Goal: Task Accomplishment & Management: Use online tool/utility

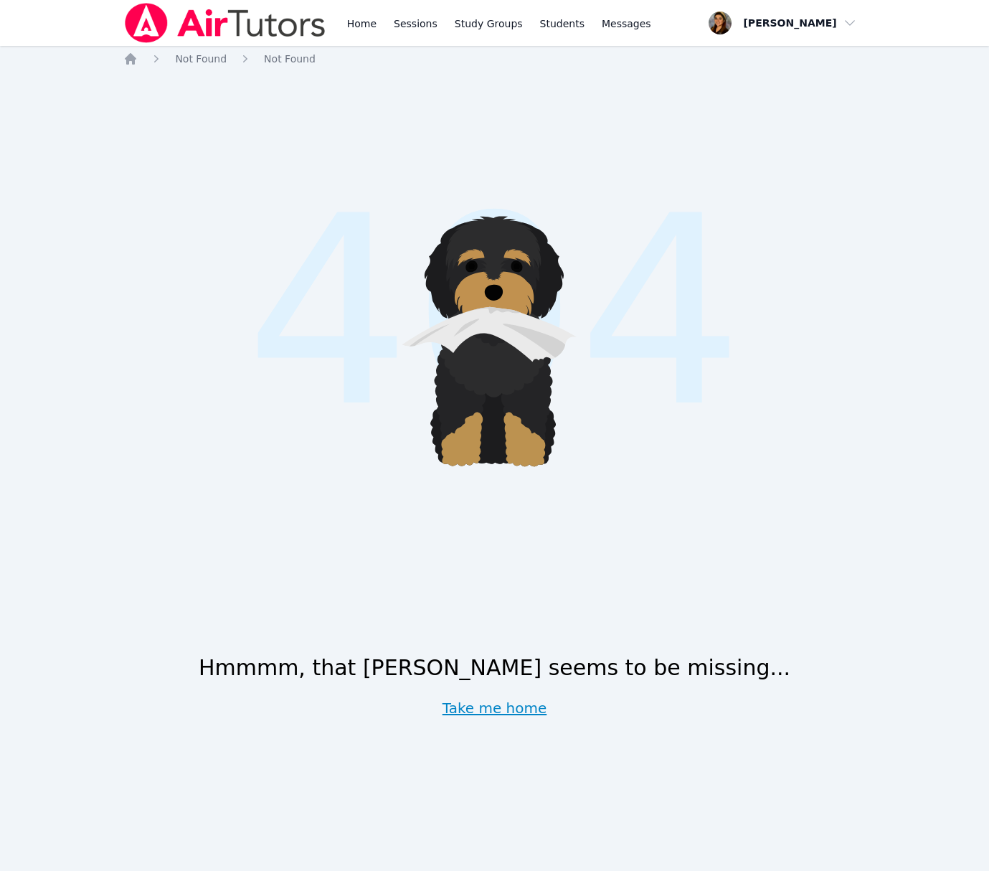
click at [517, 711] on link "Take me home" at bounding box center [495, 708] width 105 height 20
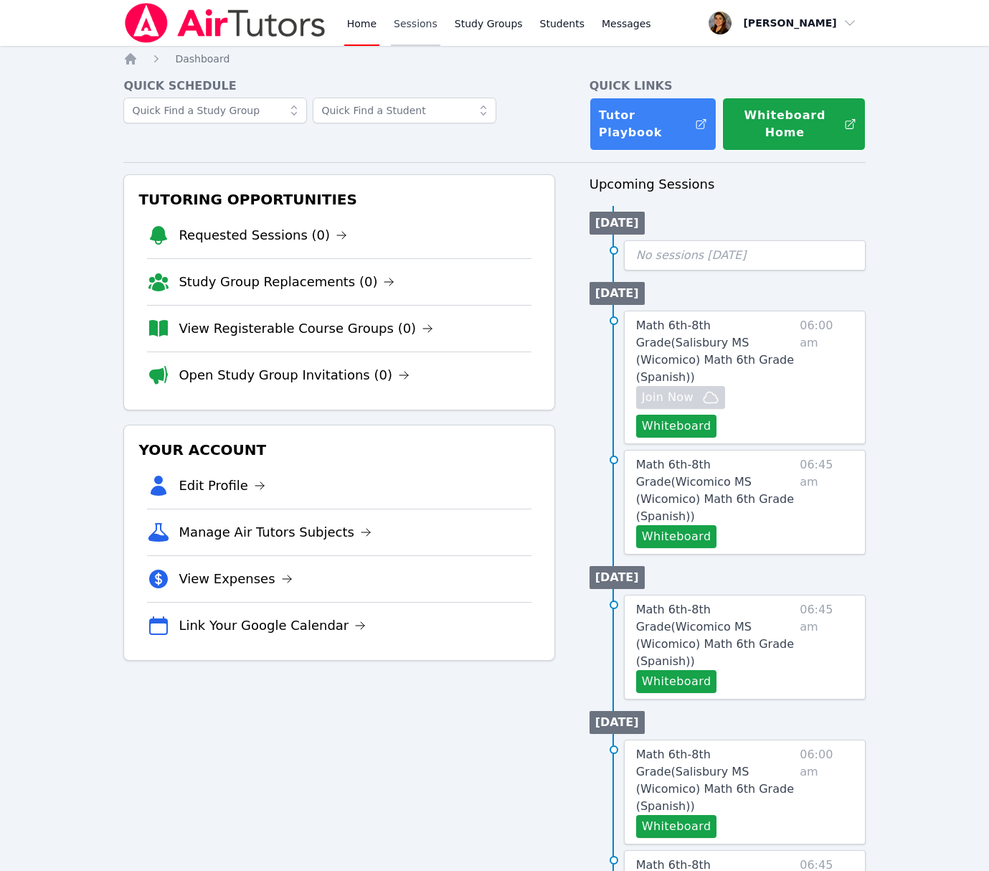
click at [420, 32] on link "Sessions" at bounding box center [415, 23] width 49 height 46
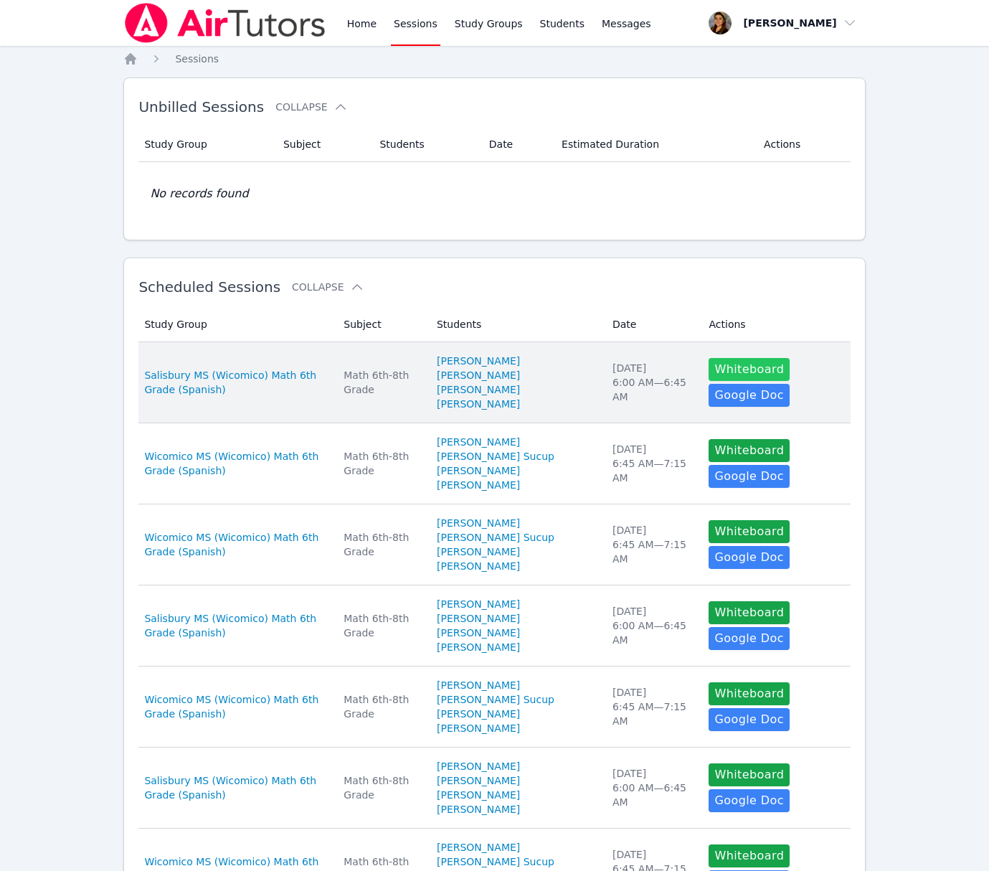
click at [755, 376] on button "Whiteboard" at bounding box center [749, 369] width 81 height 23
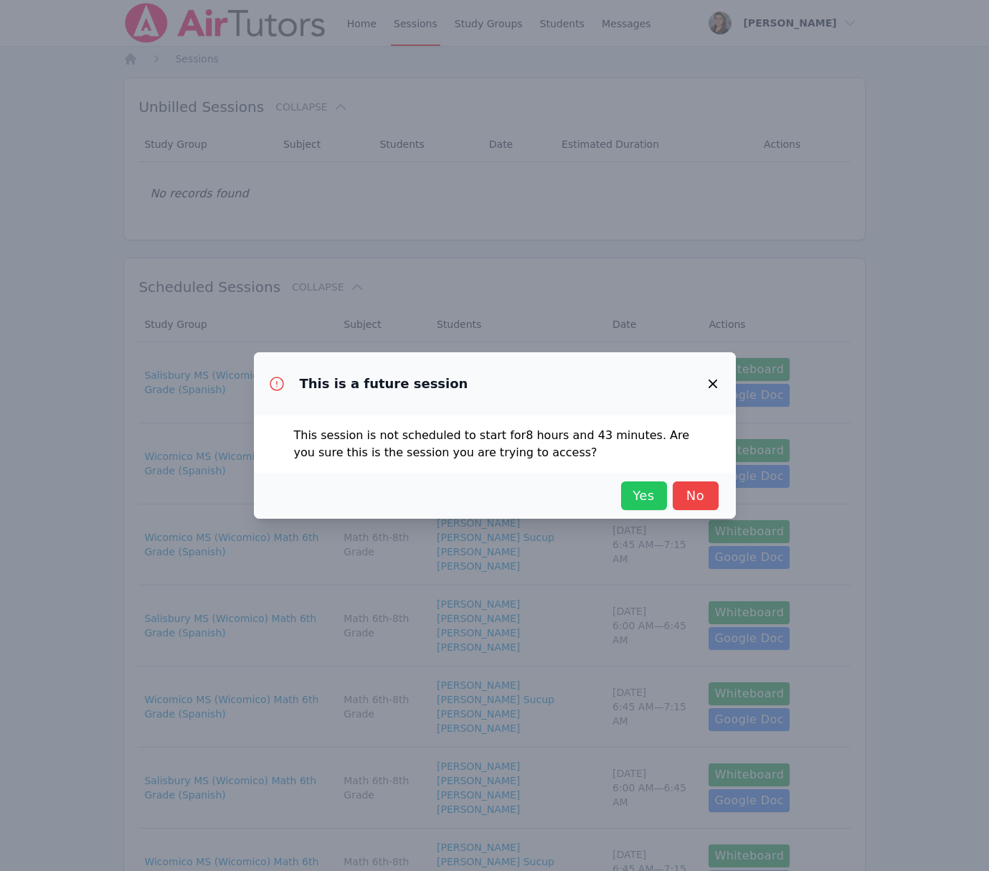
click at [638, 501] on span "Yes" at bounding box center [644, 496] width 32 height 20
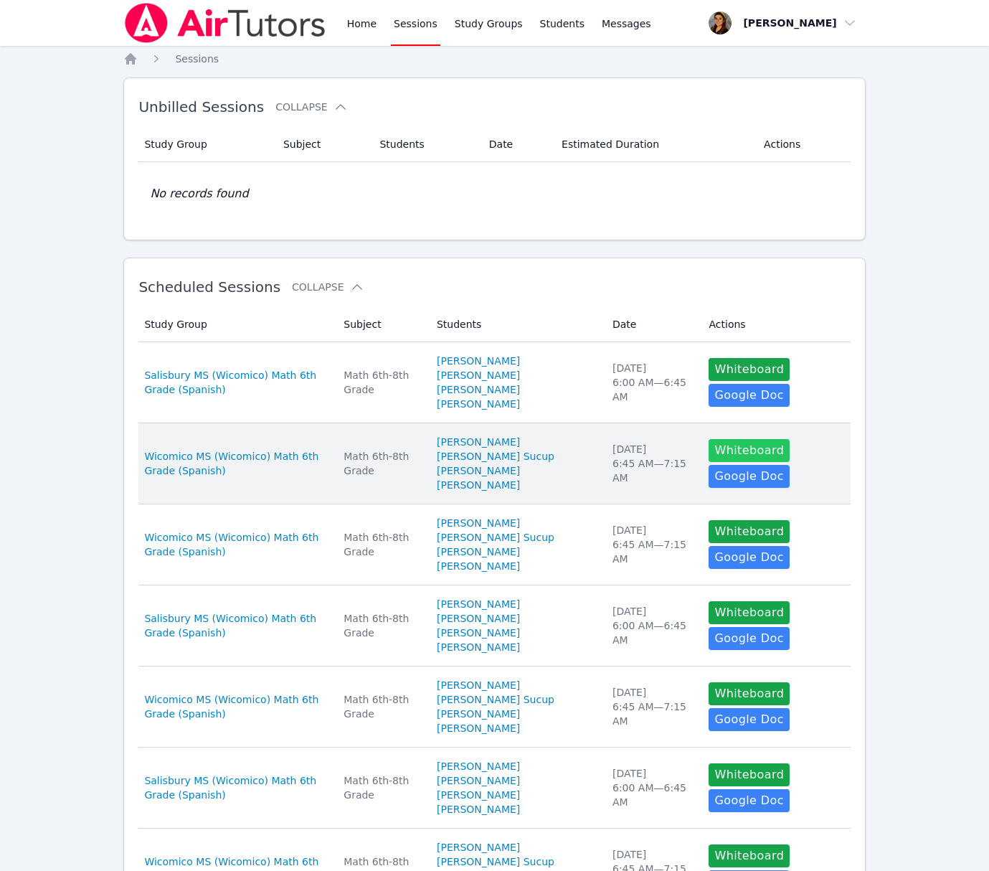
click at [726, 462] on button "Whiteboard" at bounding box center [749, 450] width 81 height 23
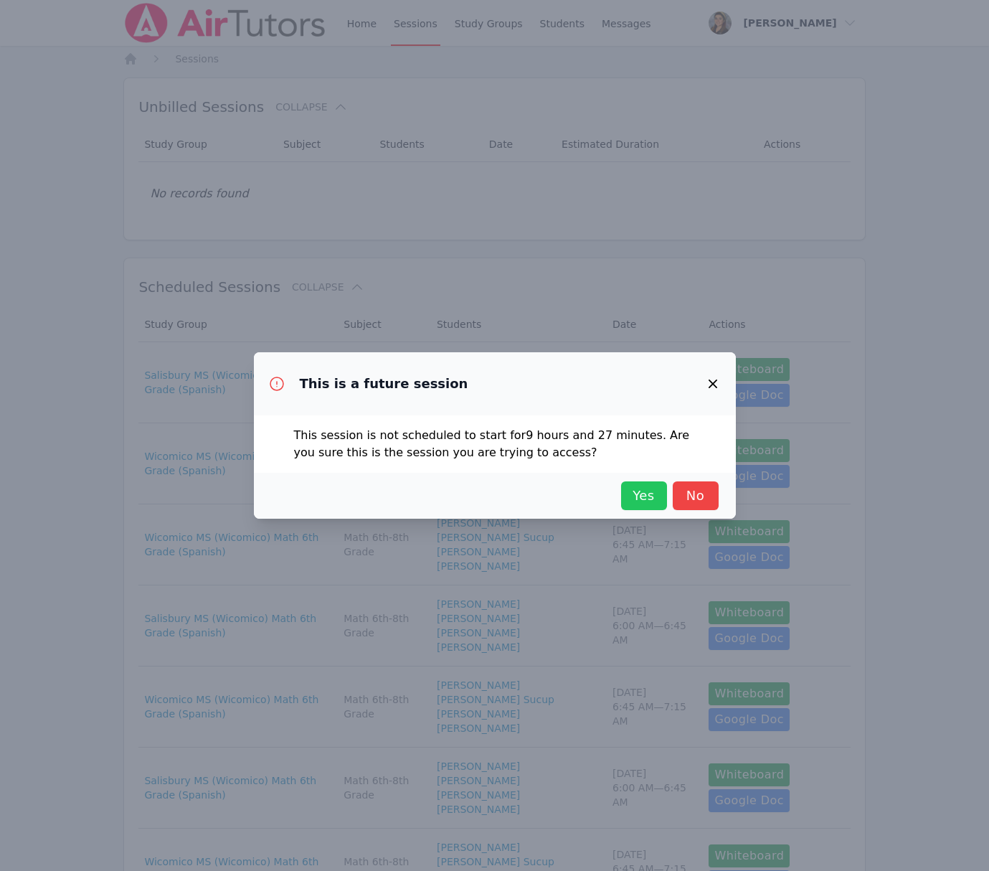
click at [651, 500] on span "Yes" at bounding box center [644, 496] width 32 height 20
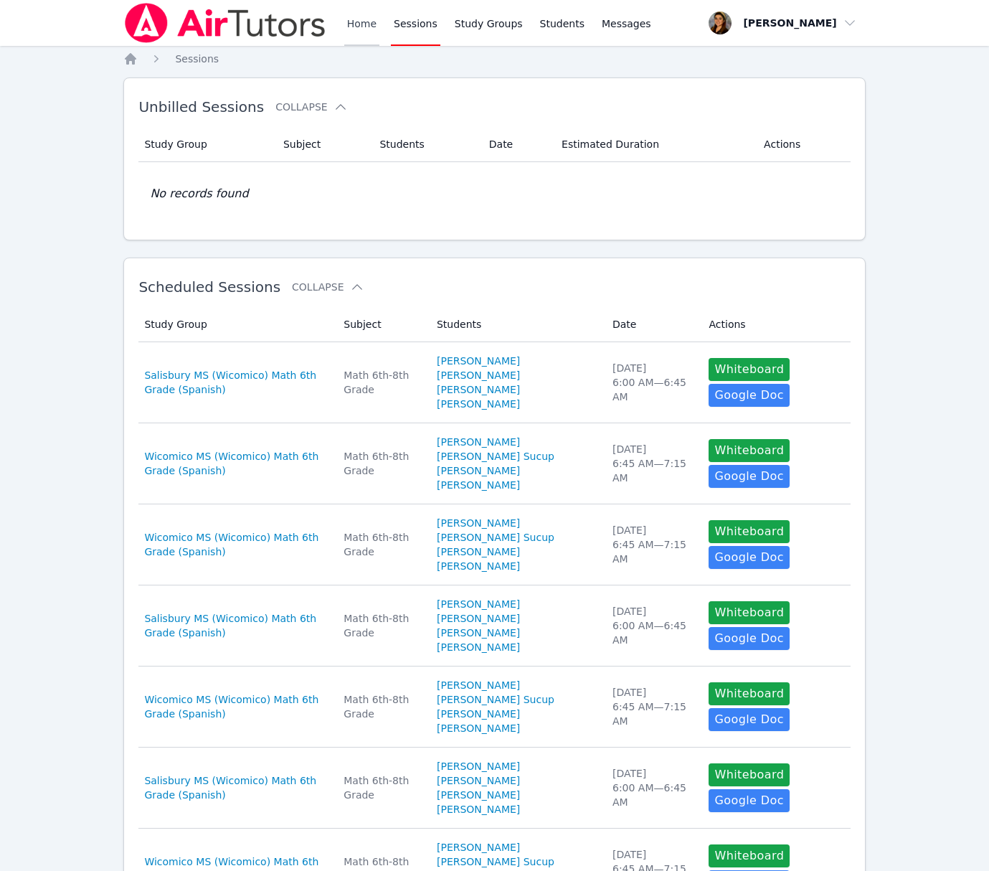
click at [349, 16] on link "Home" at bounding box center [361, 23] width 35 height 46
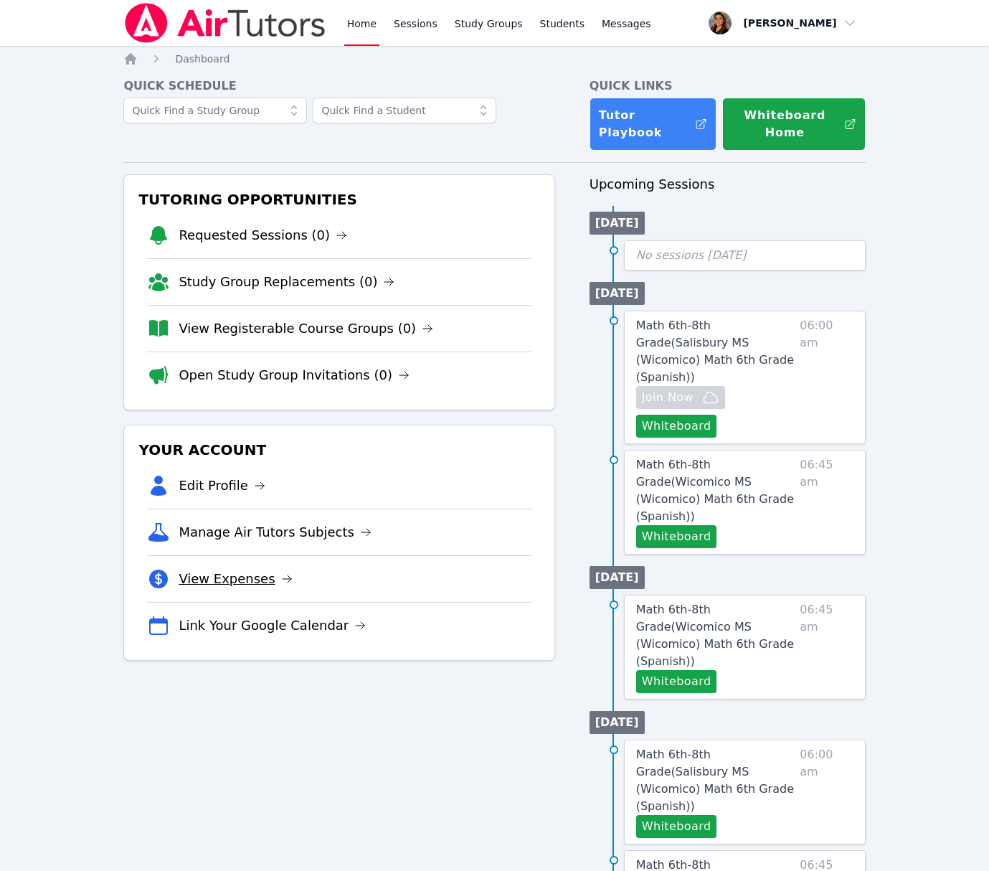
click at [239, 576] on link "View Expenses" at bounding box center [235, 579] width 113 height 20
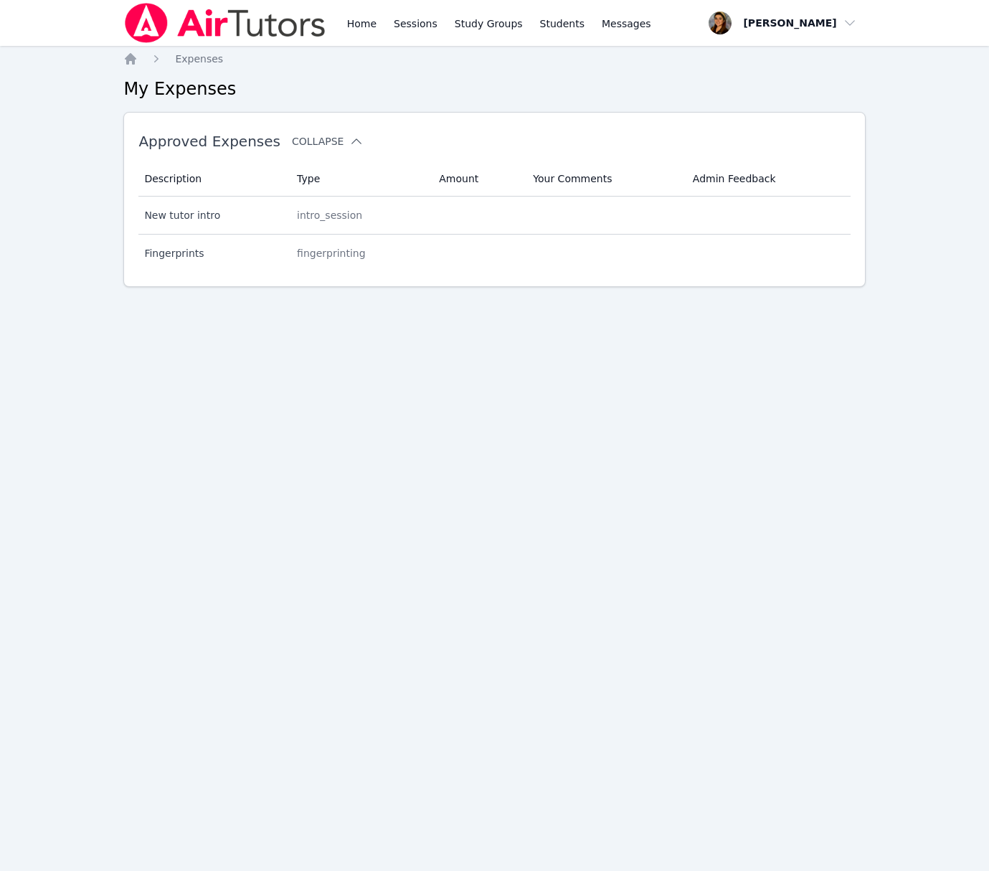
click at [349, 140] on icon at bounding box center [356, 141] width 14 height 14
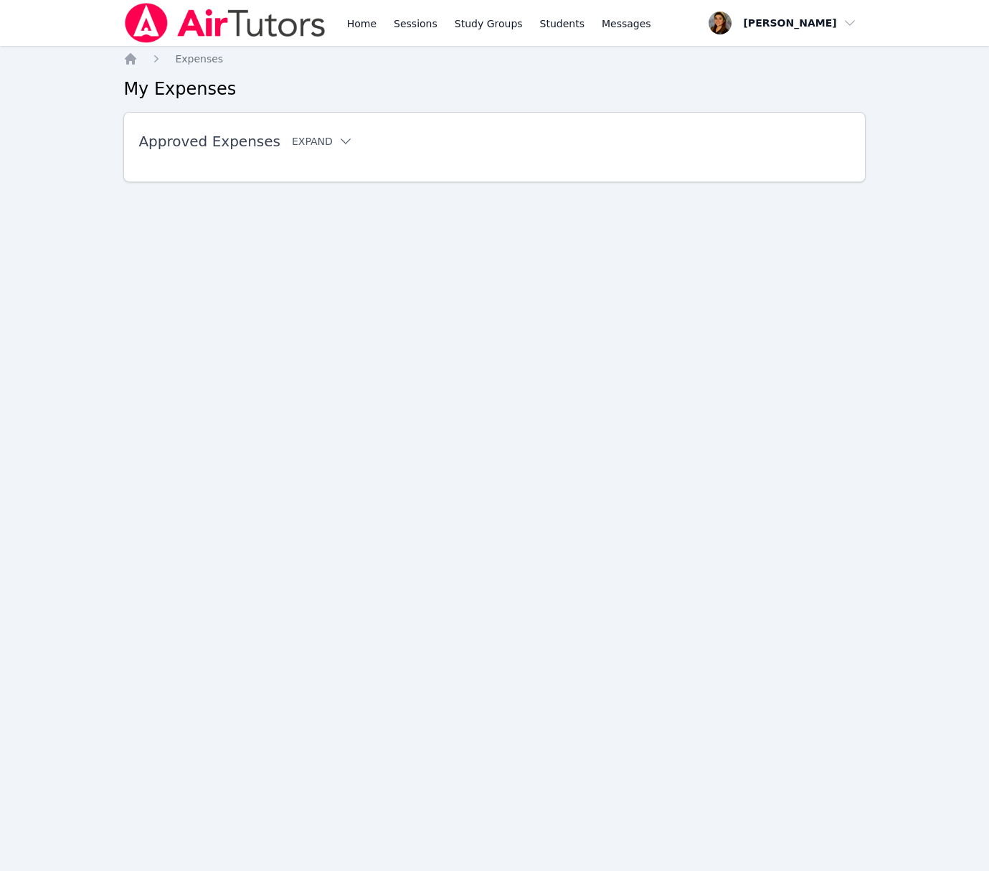
click at [322, 141] on button "Expand" at bounding box center [322, 141] width 61 height 14
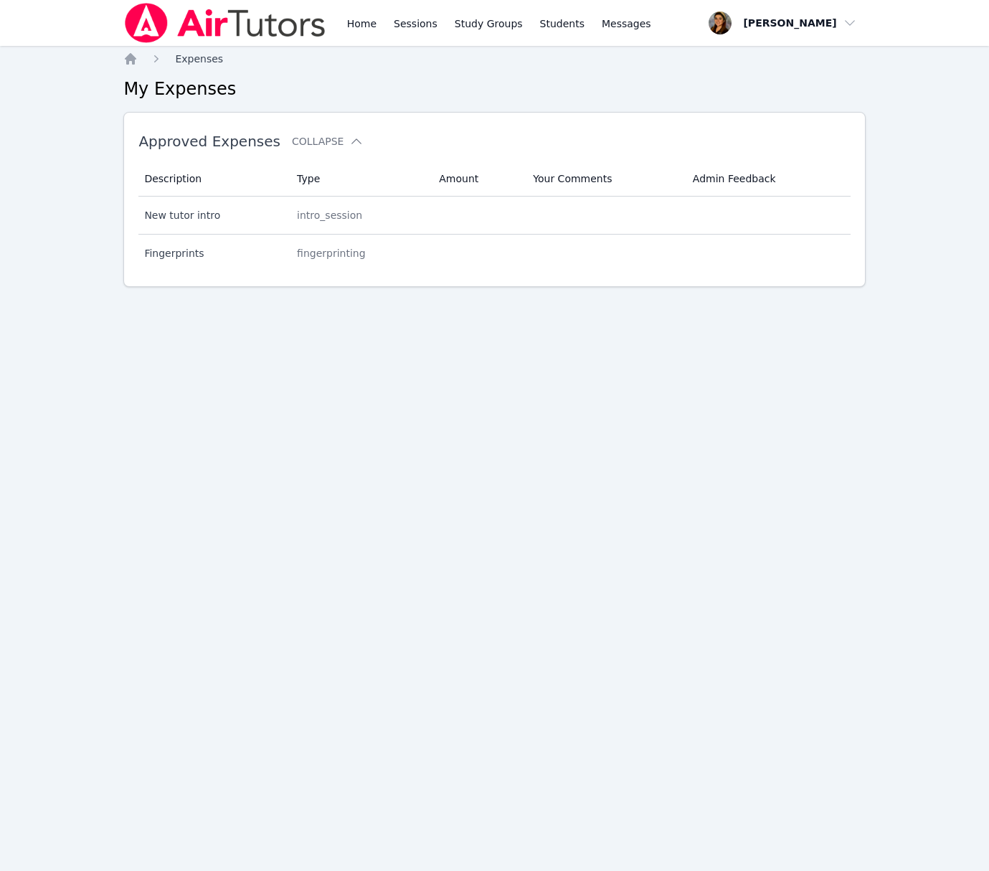
click at [207, 56] on span "Expenses" at bounding box center [199, 58] width 48 height 11
click at [306, 178] on th "Type" at bounding box center [359, 178] width 142 height 35
click at [183, 176] on th "Description" at bounding box center [213, 178] width 150 height 35
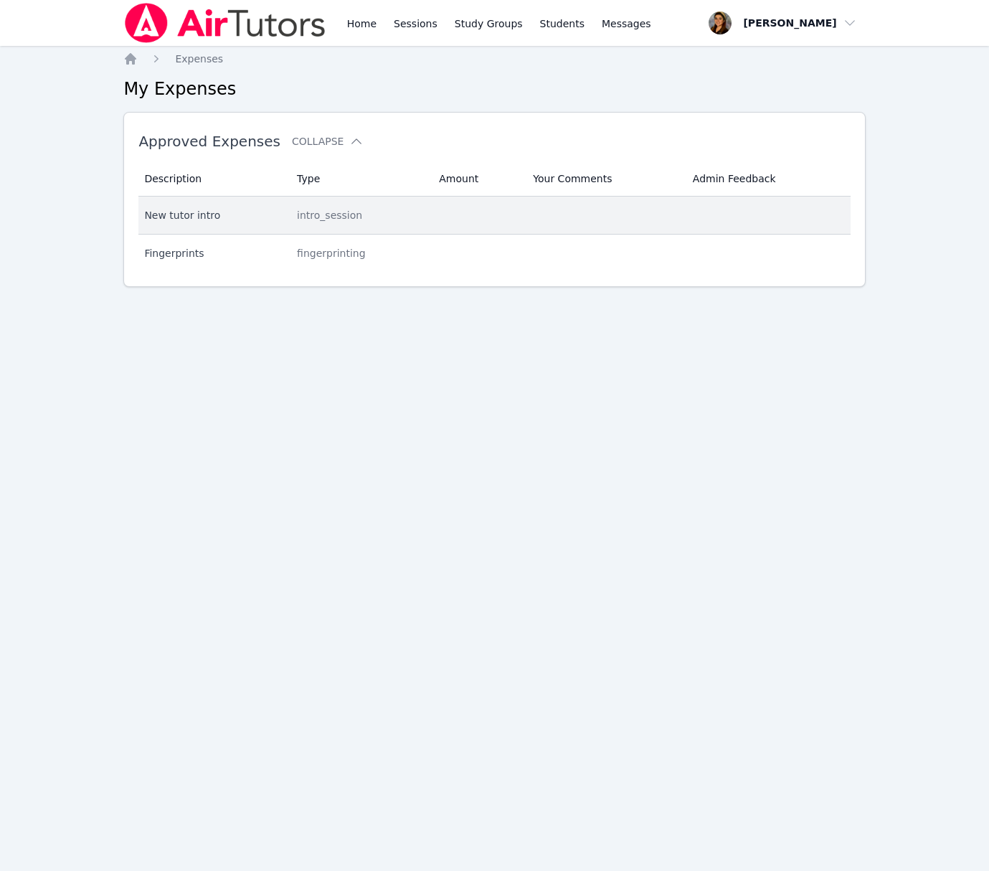
click at [180, 217] on div "New tutor intro" at bounding box center [212, 215] width 136 height 14
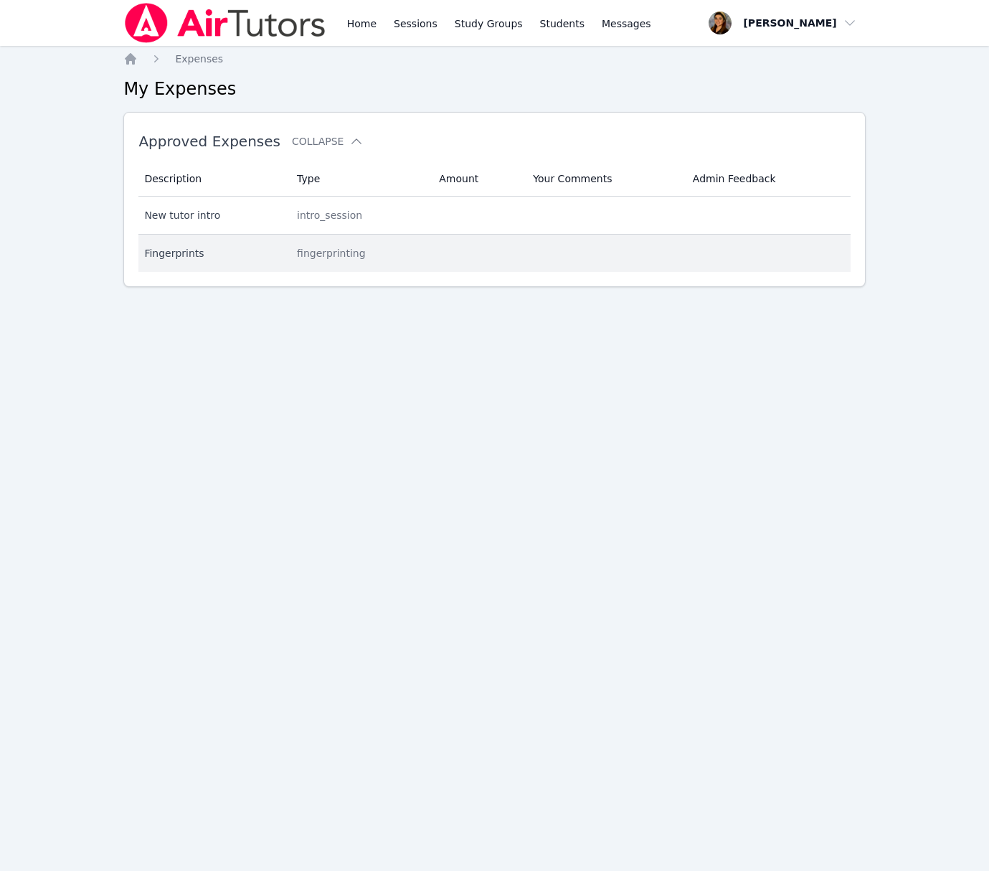
click at [324, 246] on div "fingerprinting" at bounding box center [359, 253] width 125 height 14
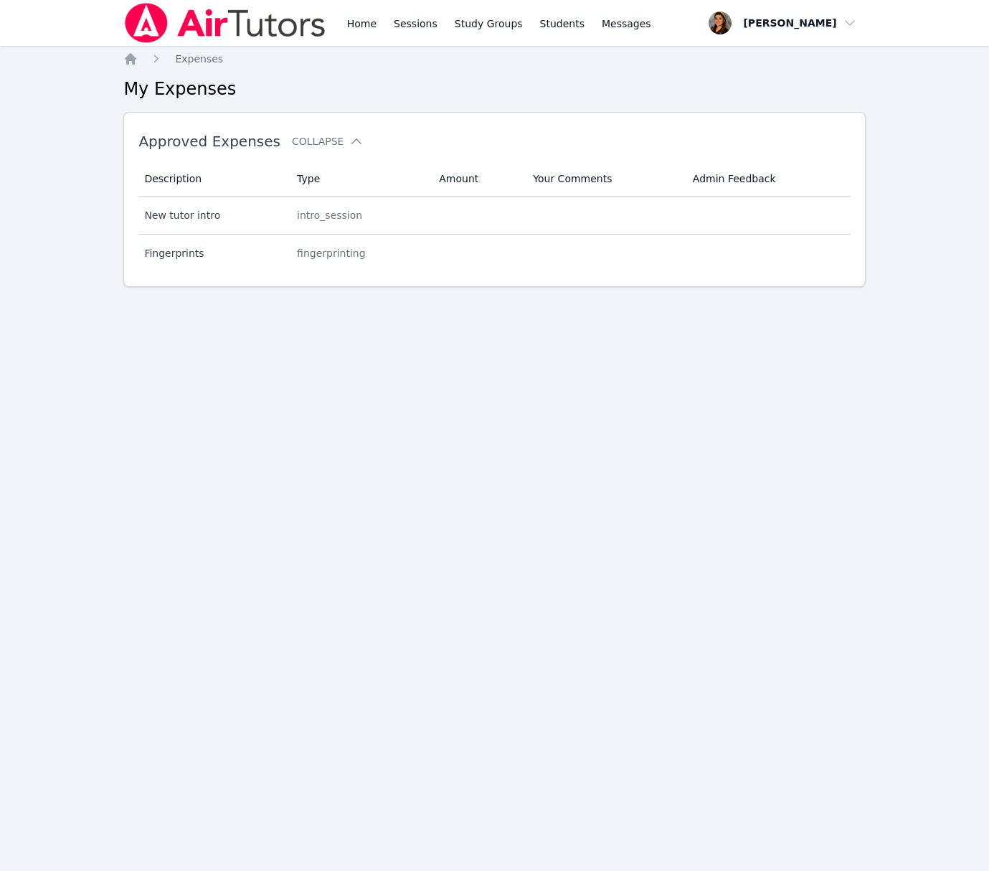
drag, startPoint x: 450, startPoint y: 171, endPoint x: 578, endPoint y: 184, distance: 129.1
click at [453, 171] on th "Amount" at bounding box center [477, 178] width 94 height 35
click at [602, 186] on th "Your Comments" at bounding box center [604, 178] width 160 height 35
drag, startPoint x: 715, startPoint y: 176, endPoint x: 705, endPoint y: 173, distance: 10.7
click at [715, 176] on th "Admin Feedback" at bounding box center [767, 178] width 166 height 35
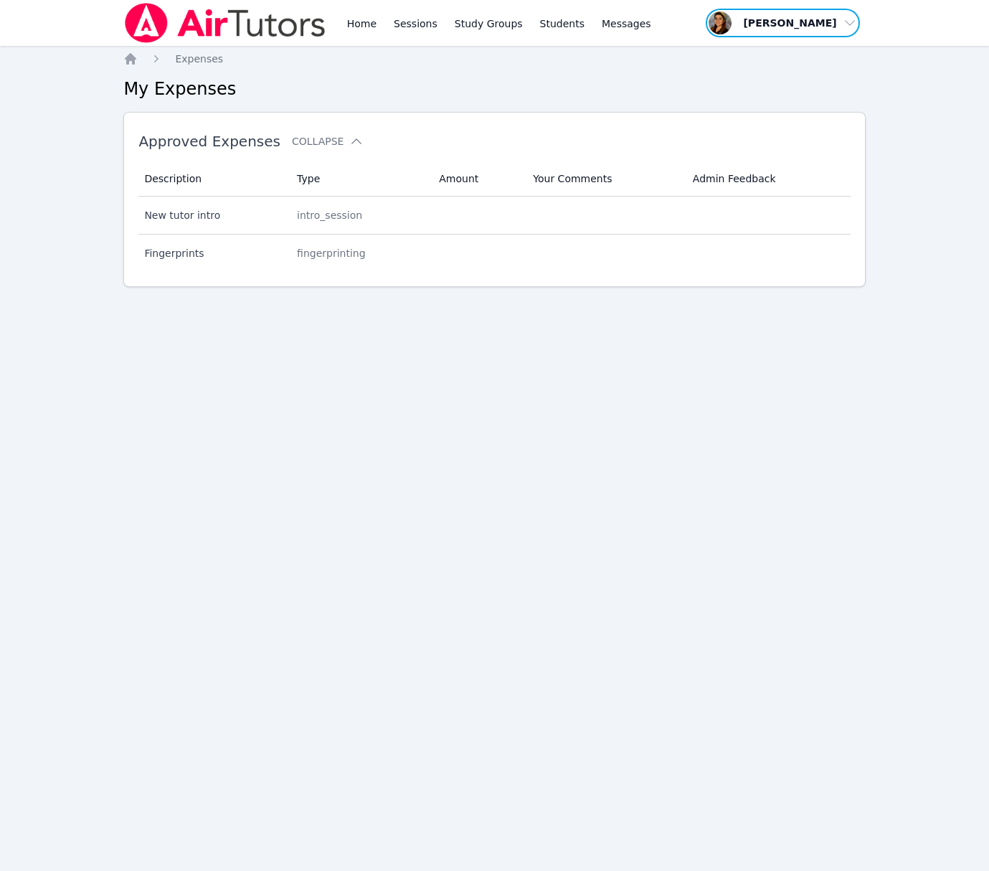
click at [849, 25] on span "button" at bounding box center [782, 23] width 156 height 32
drag, startPoint x: 604, startPoint y: 89, endPoint x: 464, endPoint y: 95, distance: 140.0
click at [600, 90] on h2 "My Expenses" at bounding box center [494, 88] width 742 height 23
click at [207, 91] on h2 "My Expenses" at bounding box center [494, 88] width 742 height 23
click at [623, 18] on span "Messages" at bounding box center [626, 23] width 49 height 14
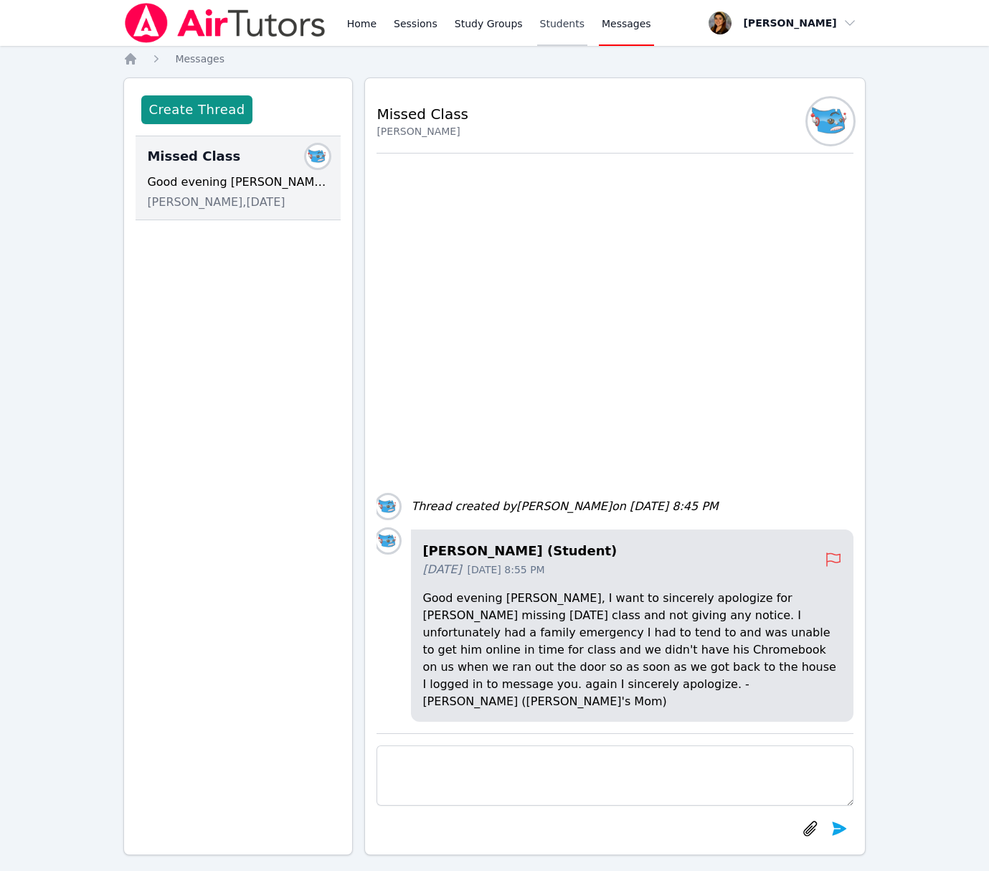
click at [537, 22] on link "Students" at bounding box center [562, 23] width 50 height 46
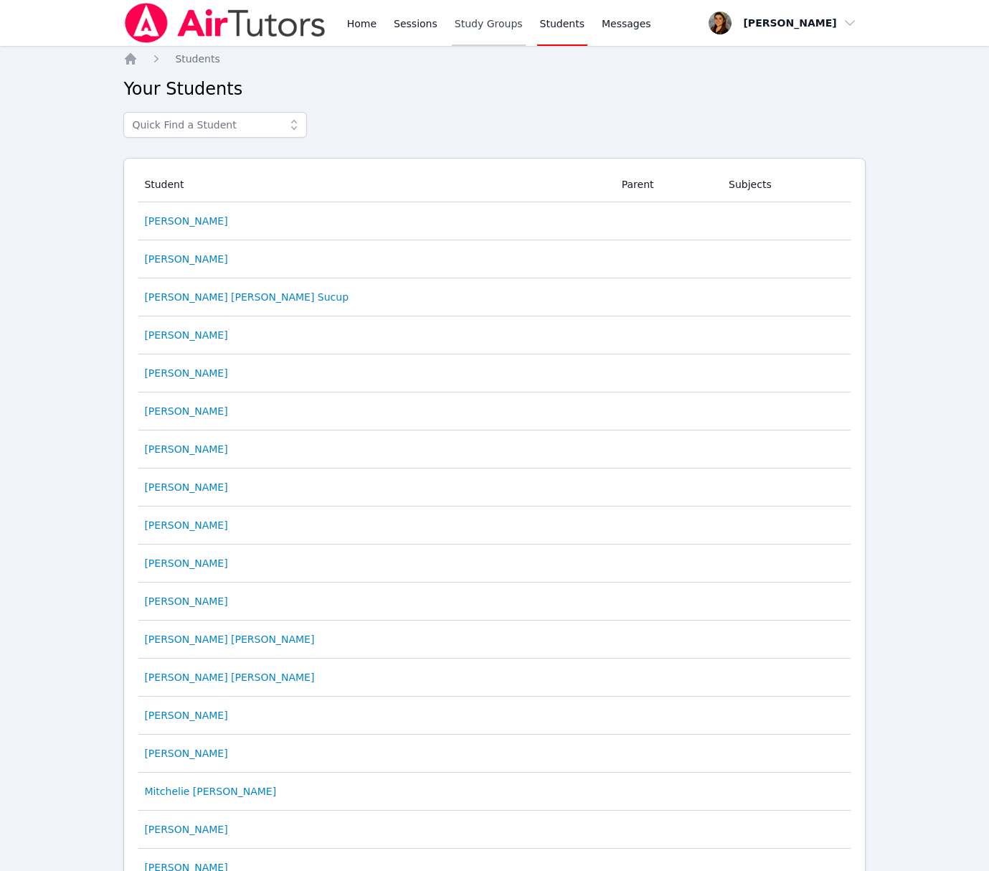
click at [475, 23] on link "Study Groups" at bounding box center [489, 23] width 74 height 46
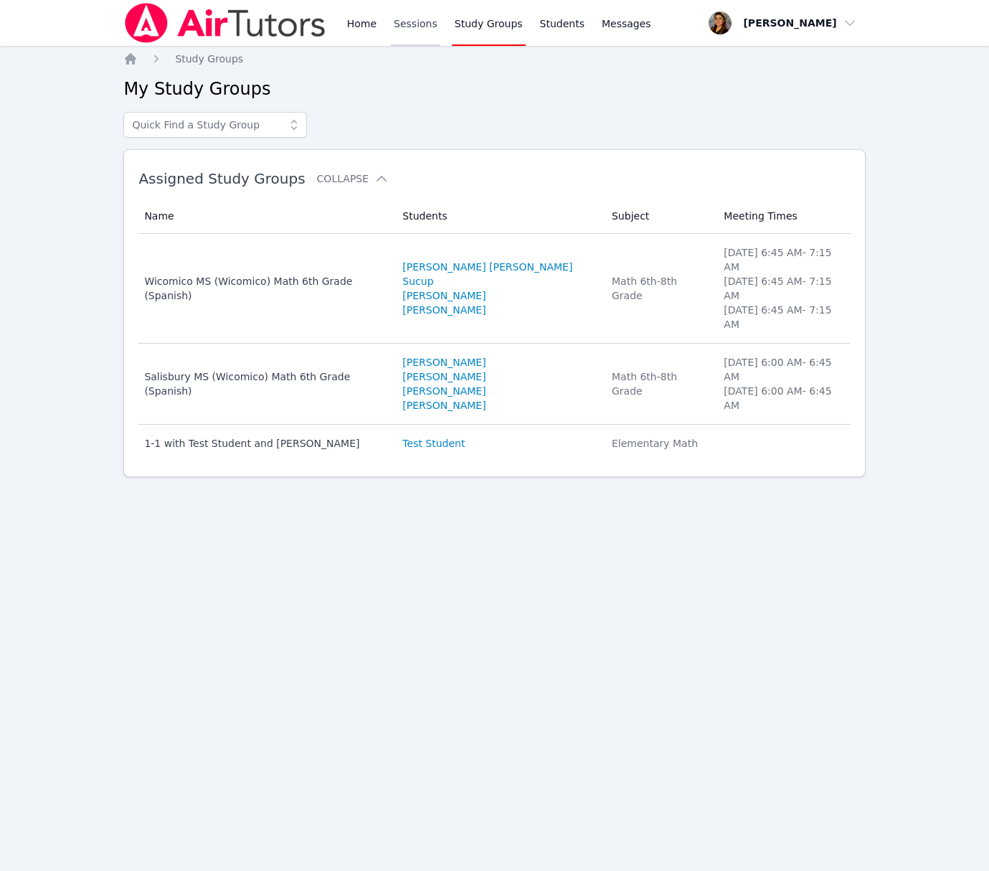
click at [410, 17] on link "Sessions" at bounding box center [415, 23] width 49 height 46
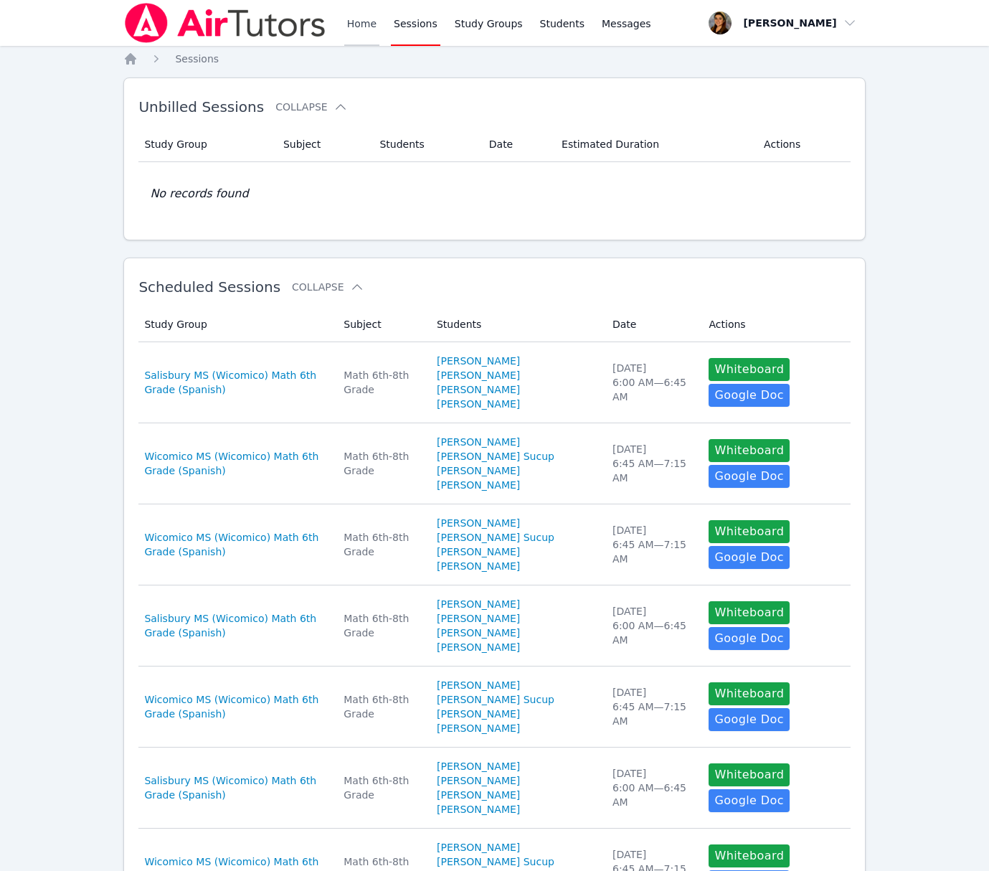
click at [367, 19] on link "Home" at bounding box center [361, 23] width 35 height 46
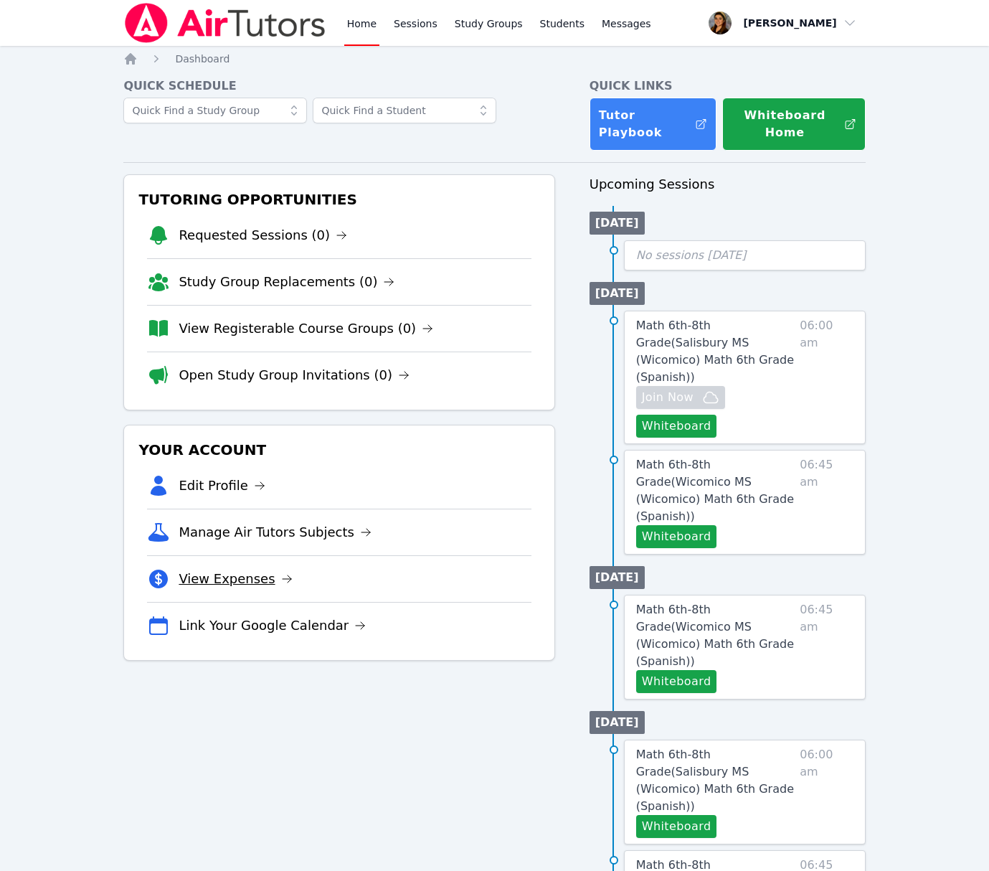
click at [230, 586] on link "View Expenses" at bounding box center [235, 579] width 113 height 20
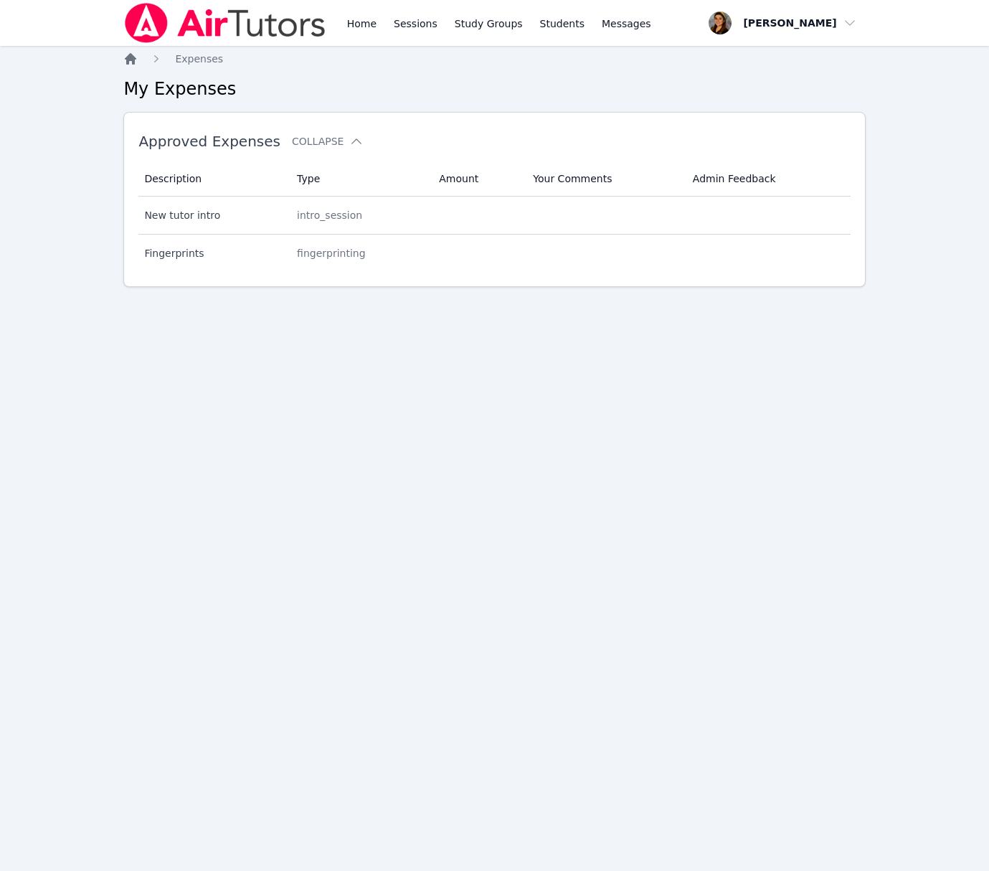
click at [132, 60] on icon "Breadcrumb" at bounding box center [130, 58] width 11 height 11
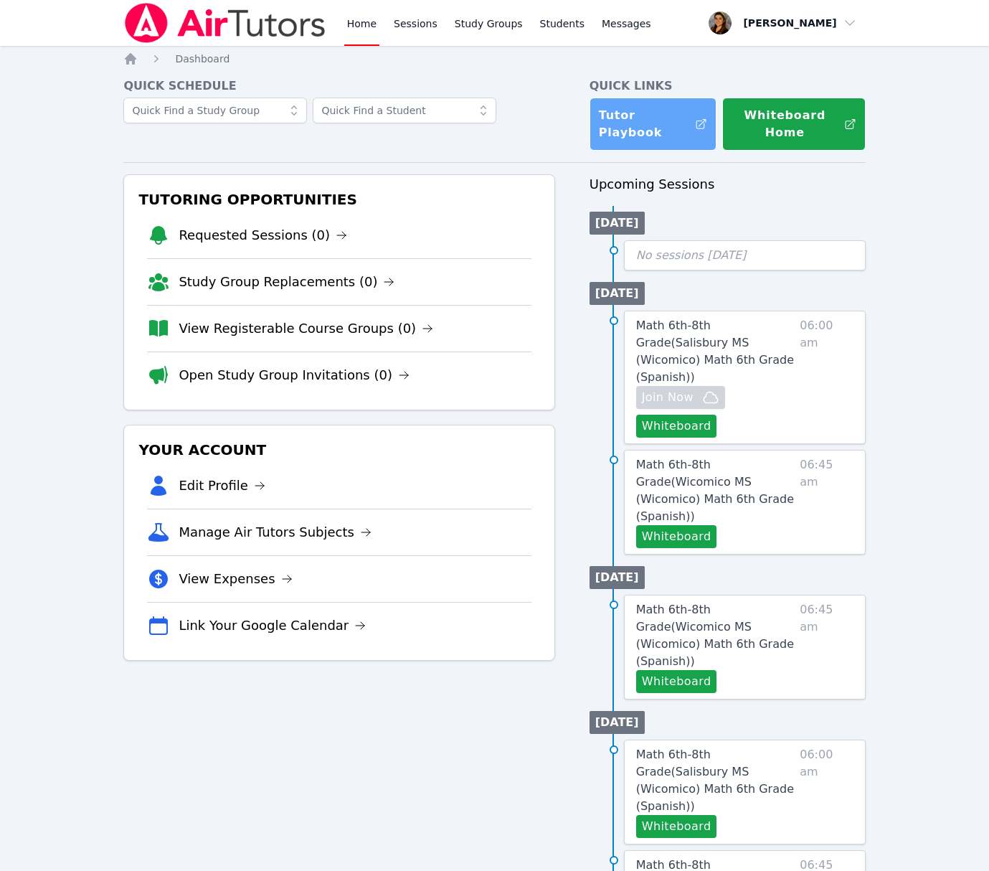
click at [633, 137] on link "Tutor Playbook" at bounding box center [653, 124] width 127 height 53
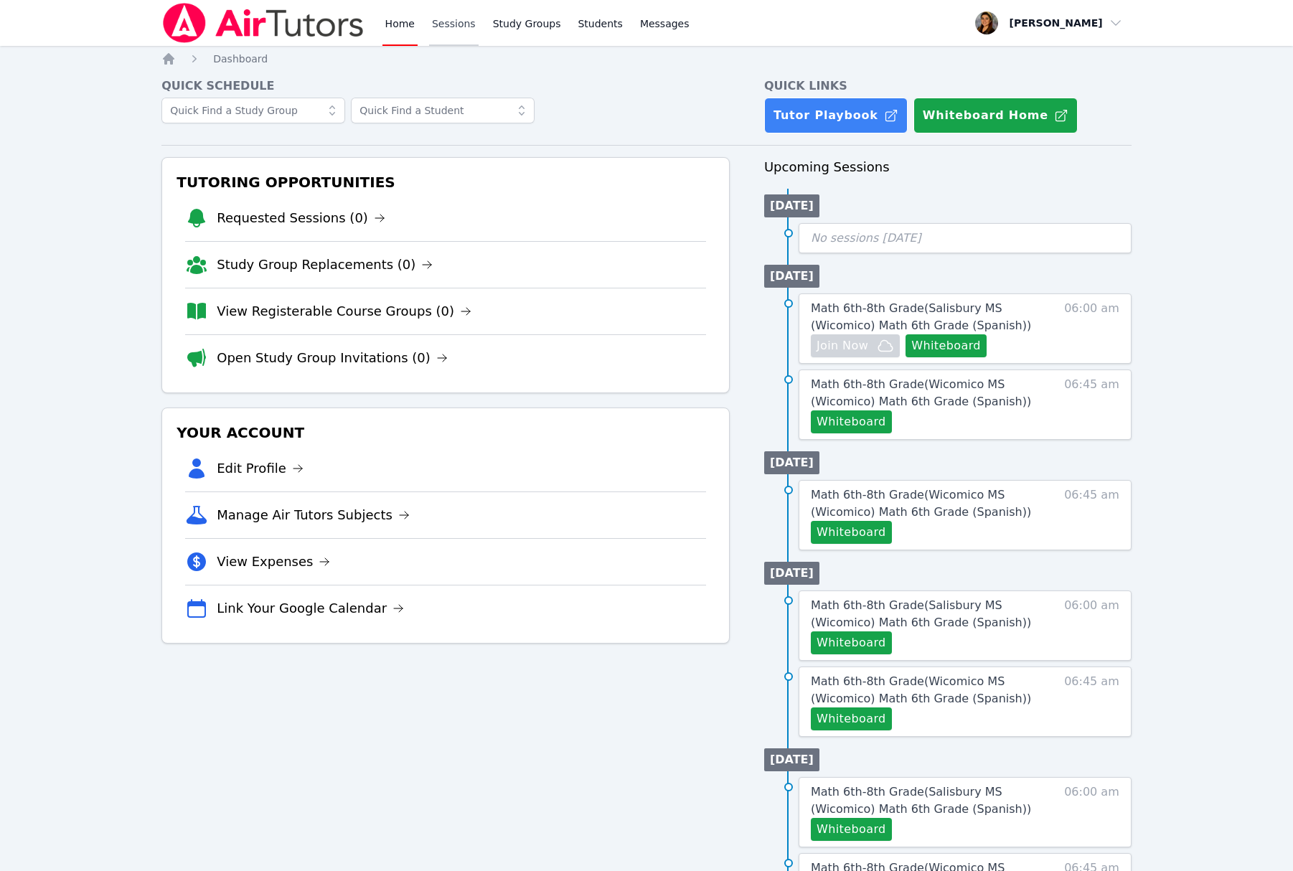
click at [454, 25] on link "Sessions" at bounding box center [453, 23] width 49 height 46
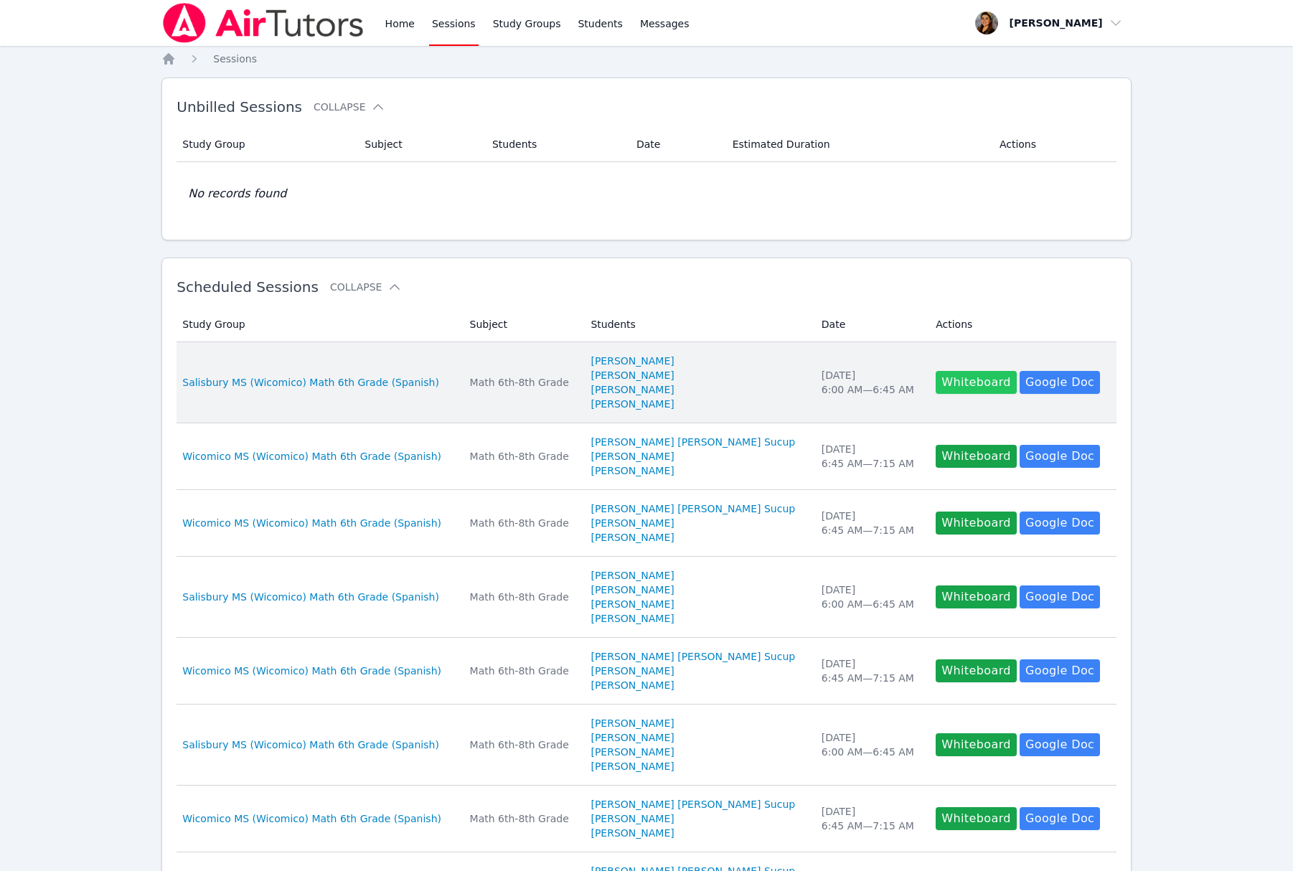
click at [958, 384] on button "Whiteboard" at bounding box center [975, 382] width 81 height 23
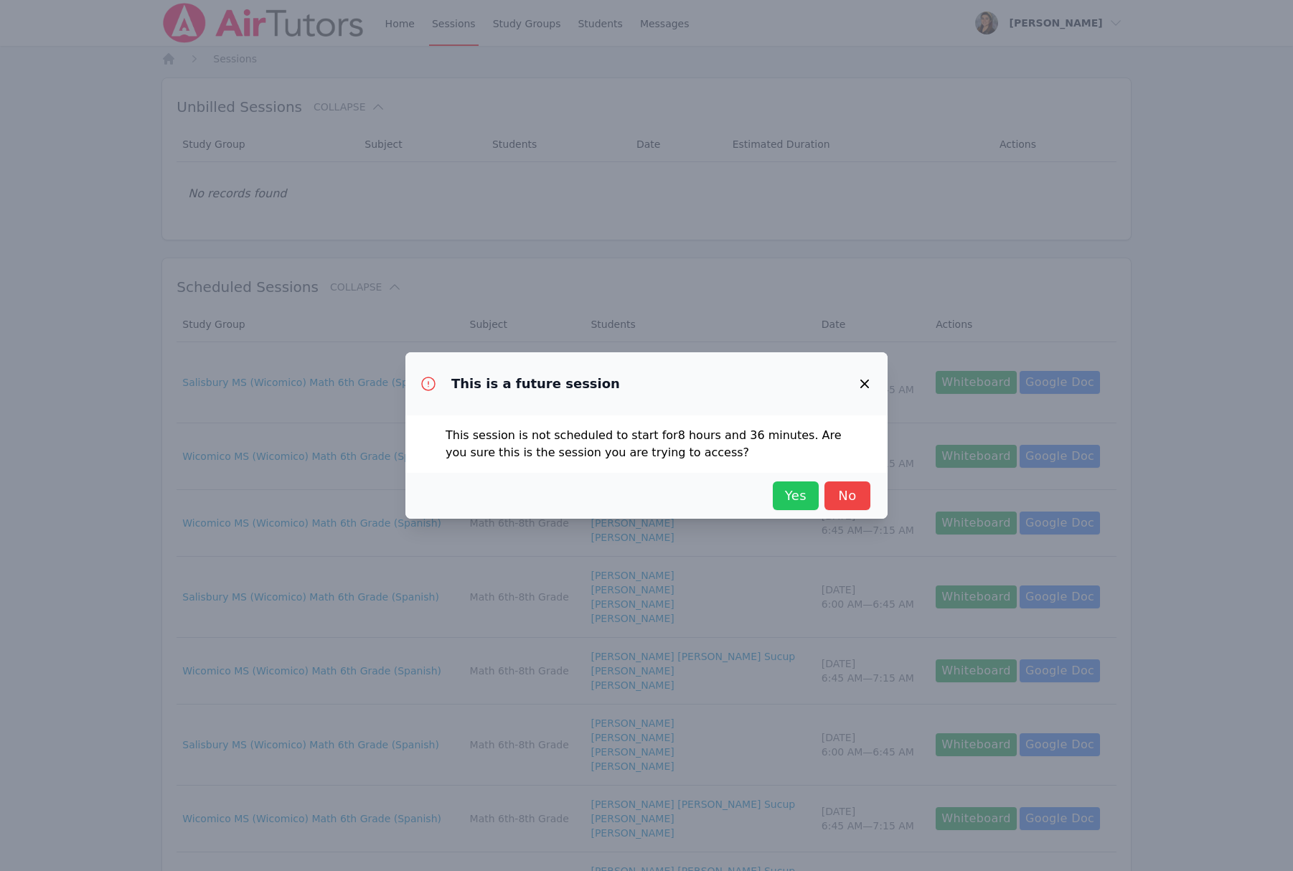
click at [793, 498] on span "Yes" at bounding box center [796, 496] width 32 height 20
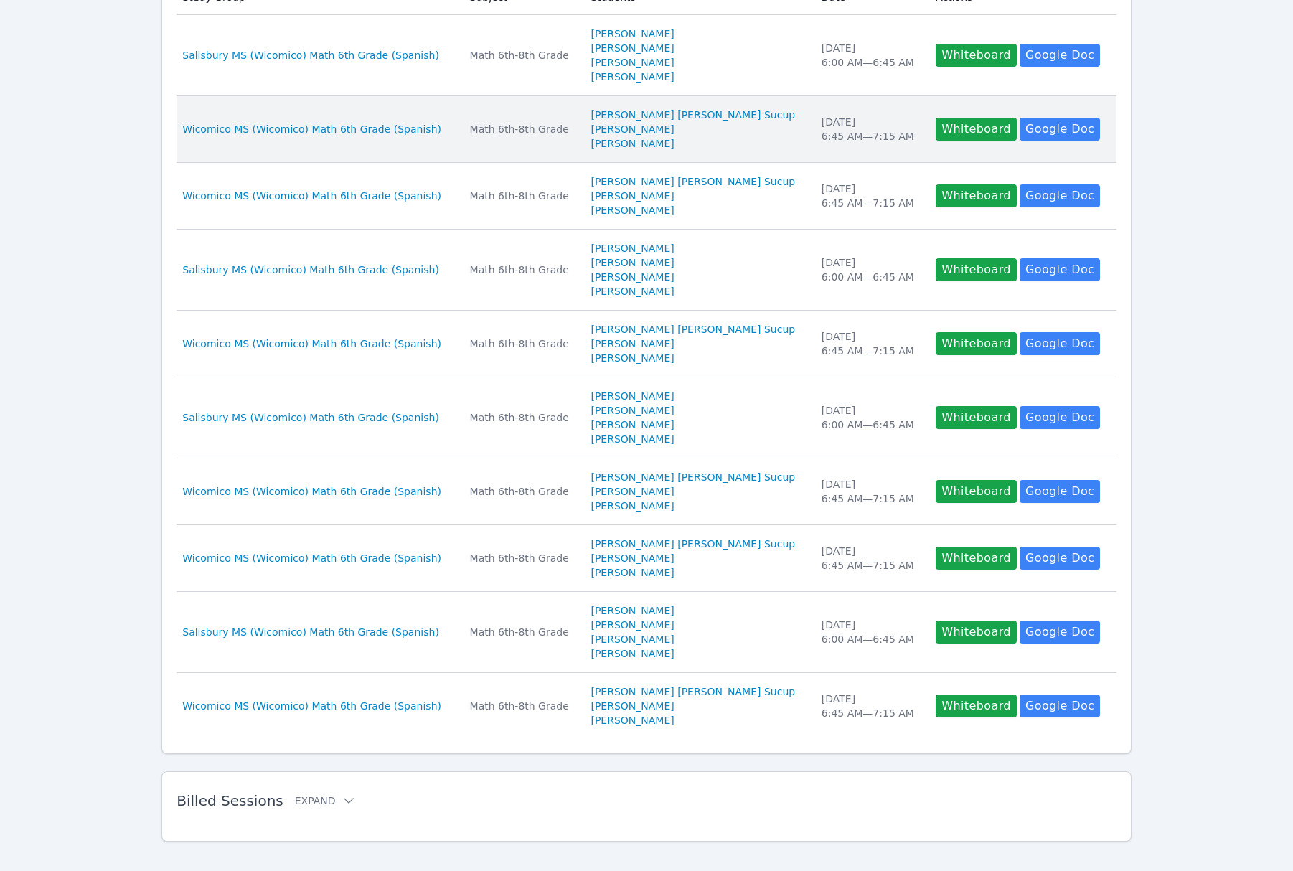
scroll to position [344, 0]
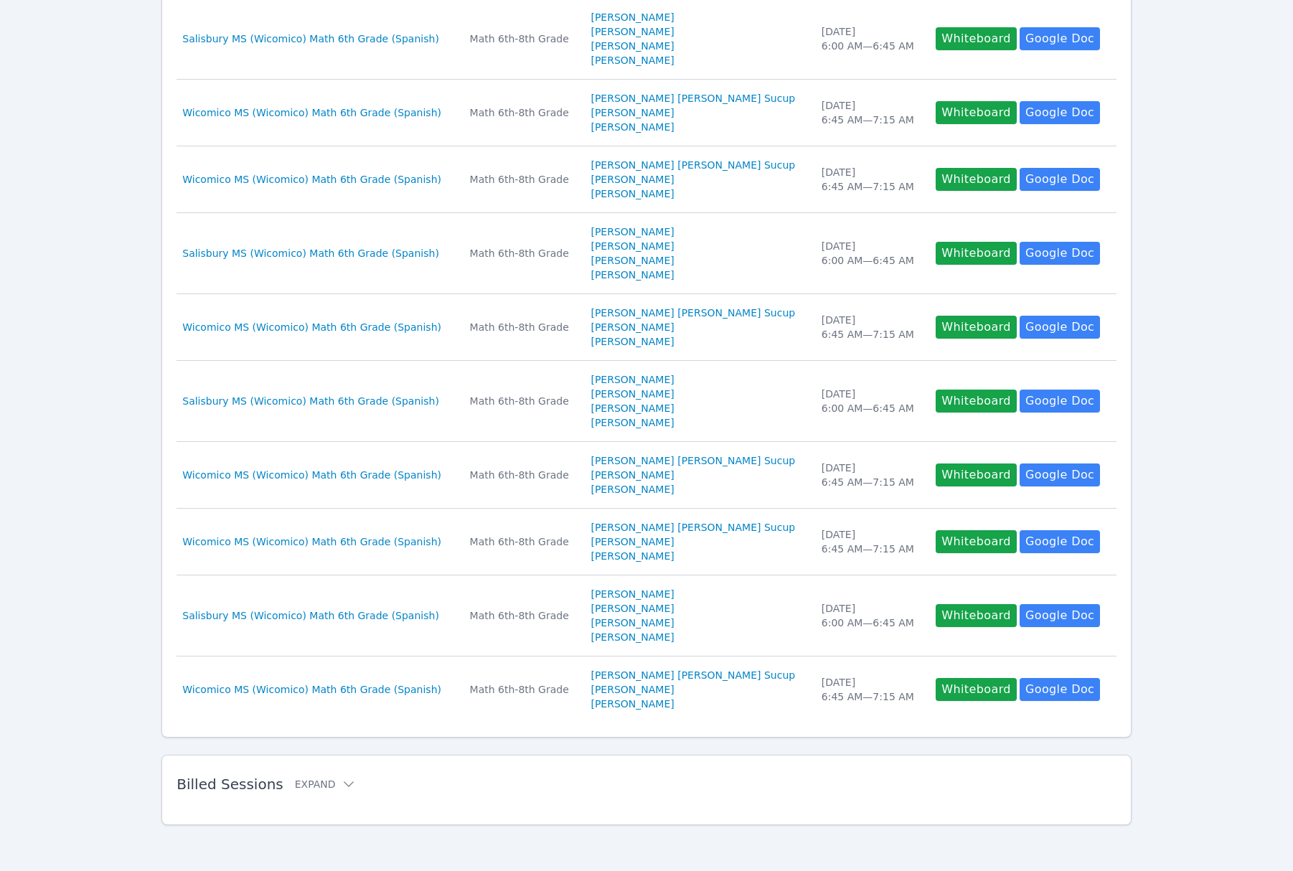
click at [274, 786] on h2 "Billed Sessions Expand" at bounding box center [623, 783] width 894 height 17
click at [312, 785] on button "Expand" at bounding box center [325, 785] width 61 height 14
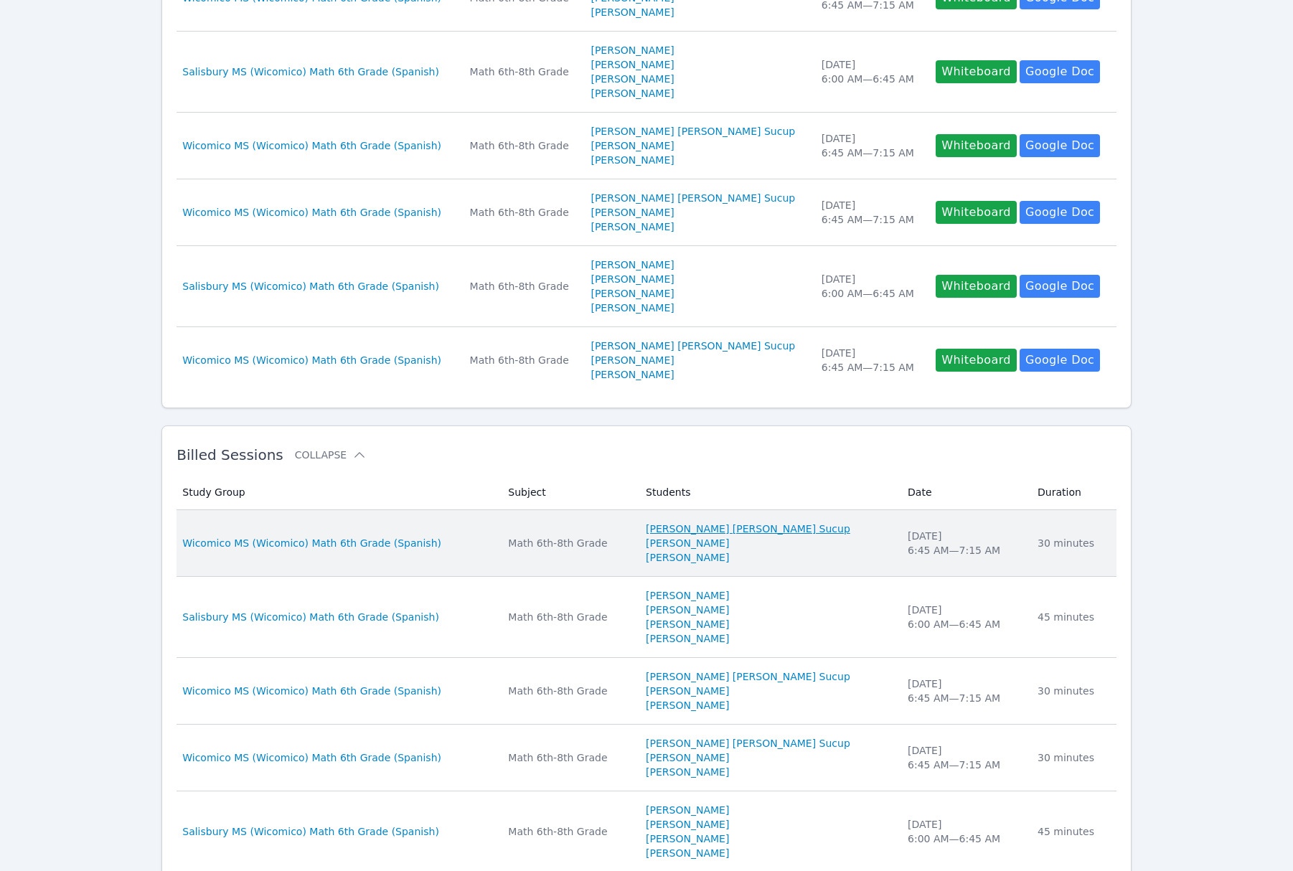
scroll to position [674, 0]
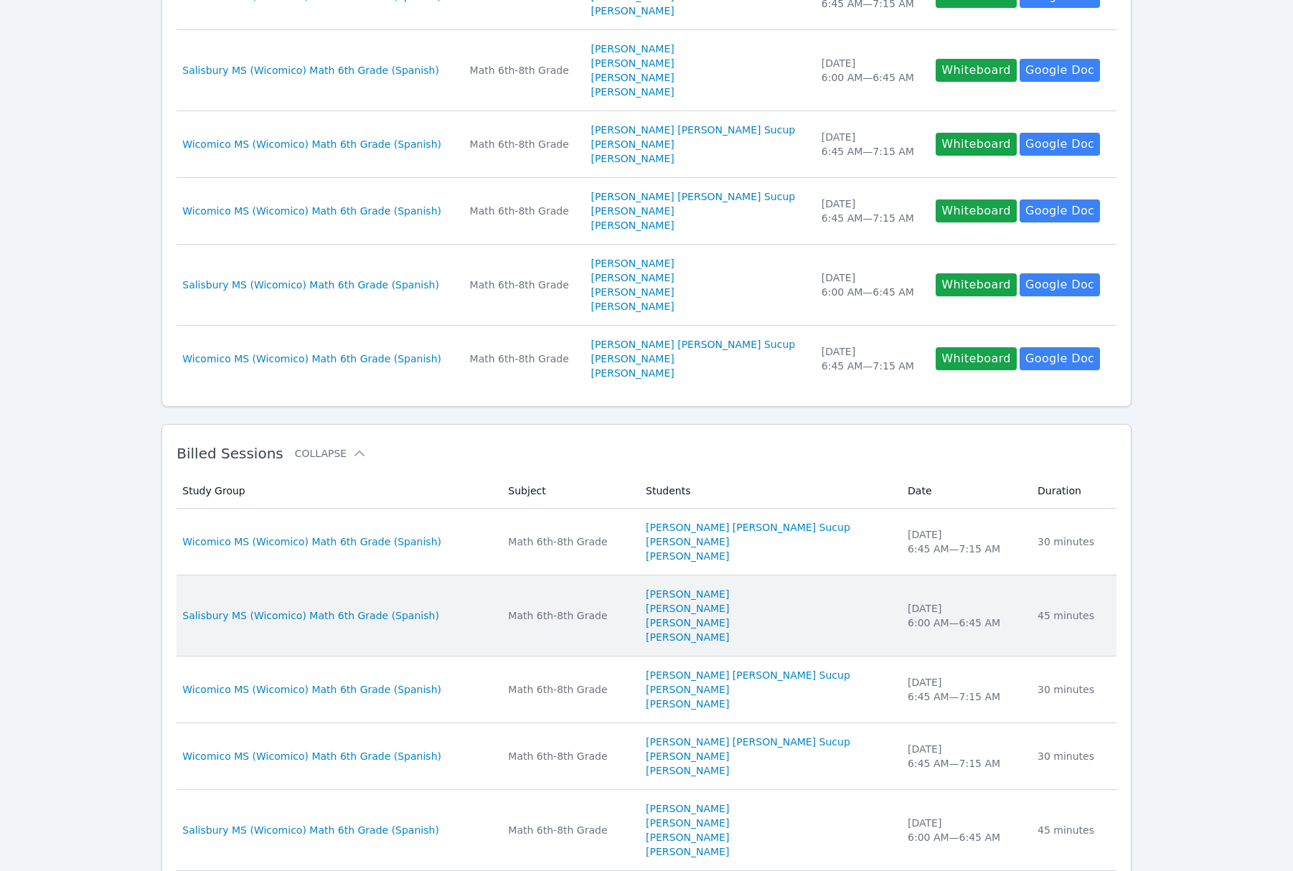
click at [612, 616] on div "Math 6th-8th Grade" at bounding box center [568, 615] width 121 height 14
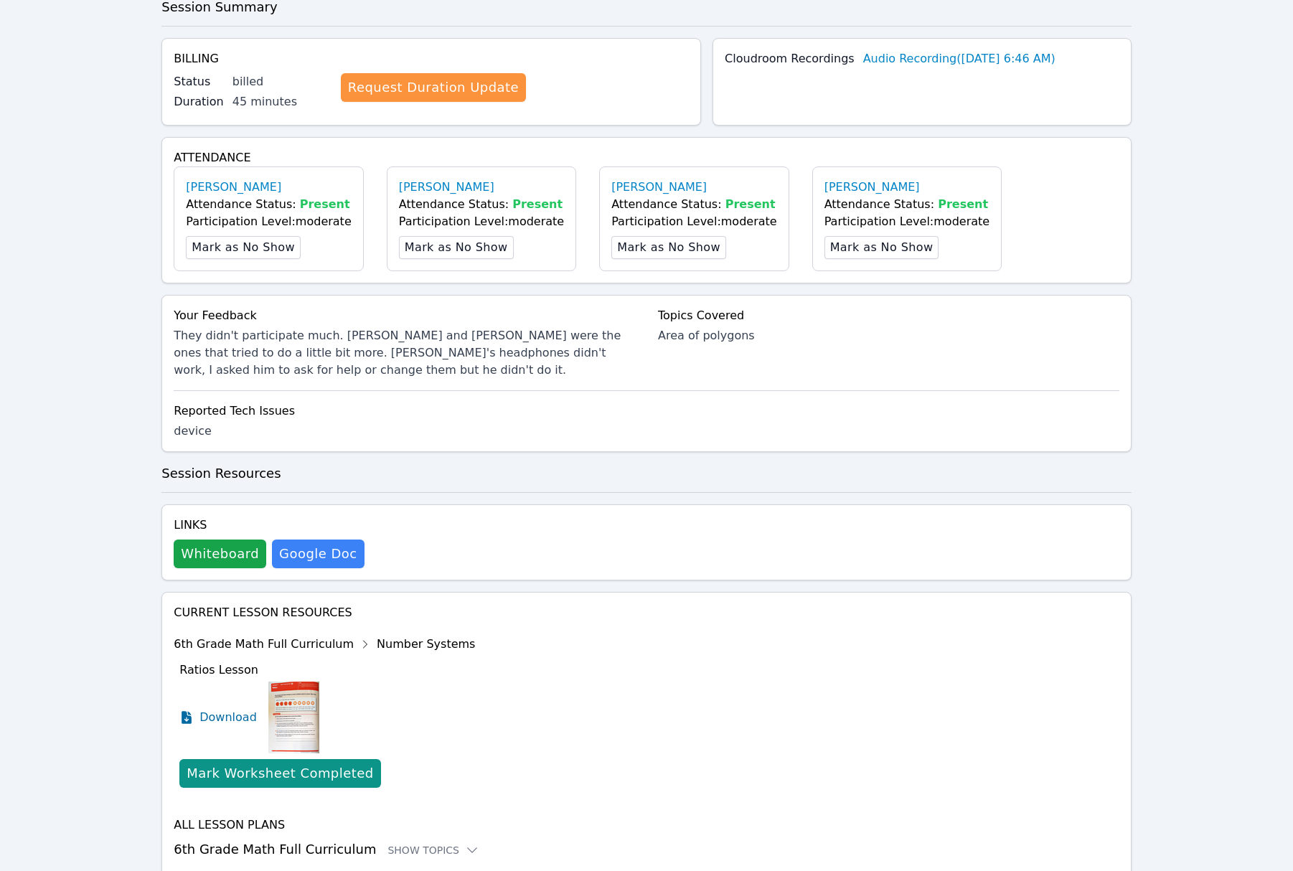
scroll to position [422, 0]
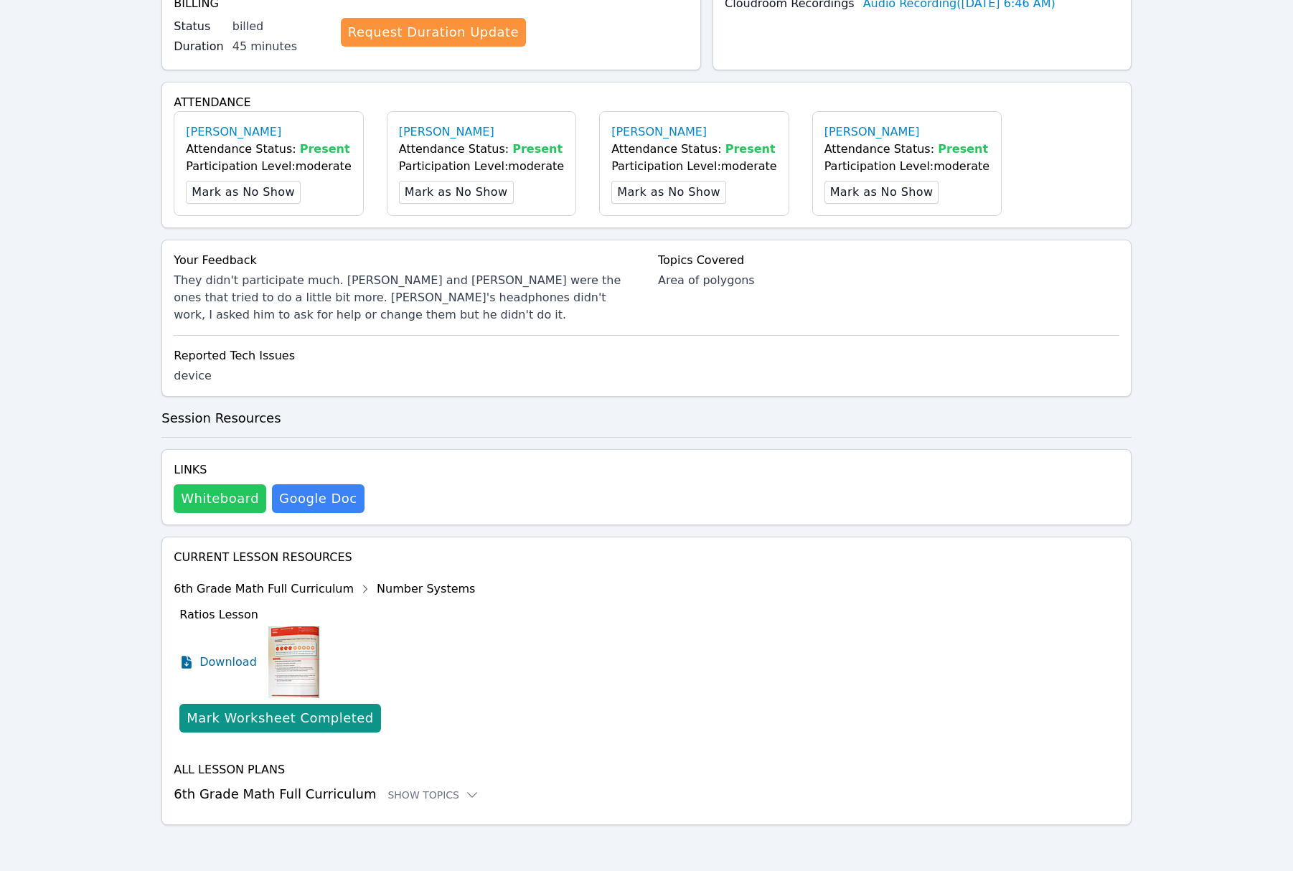
click at [205, 502] on button "Whiteboard" at bounding box center [220, 498] width 93 height 29
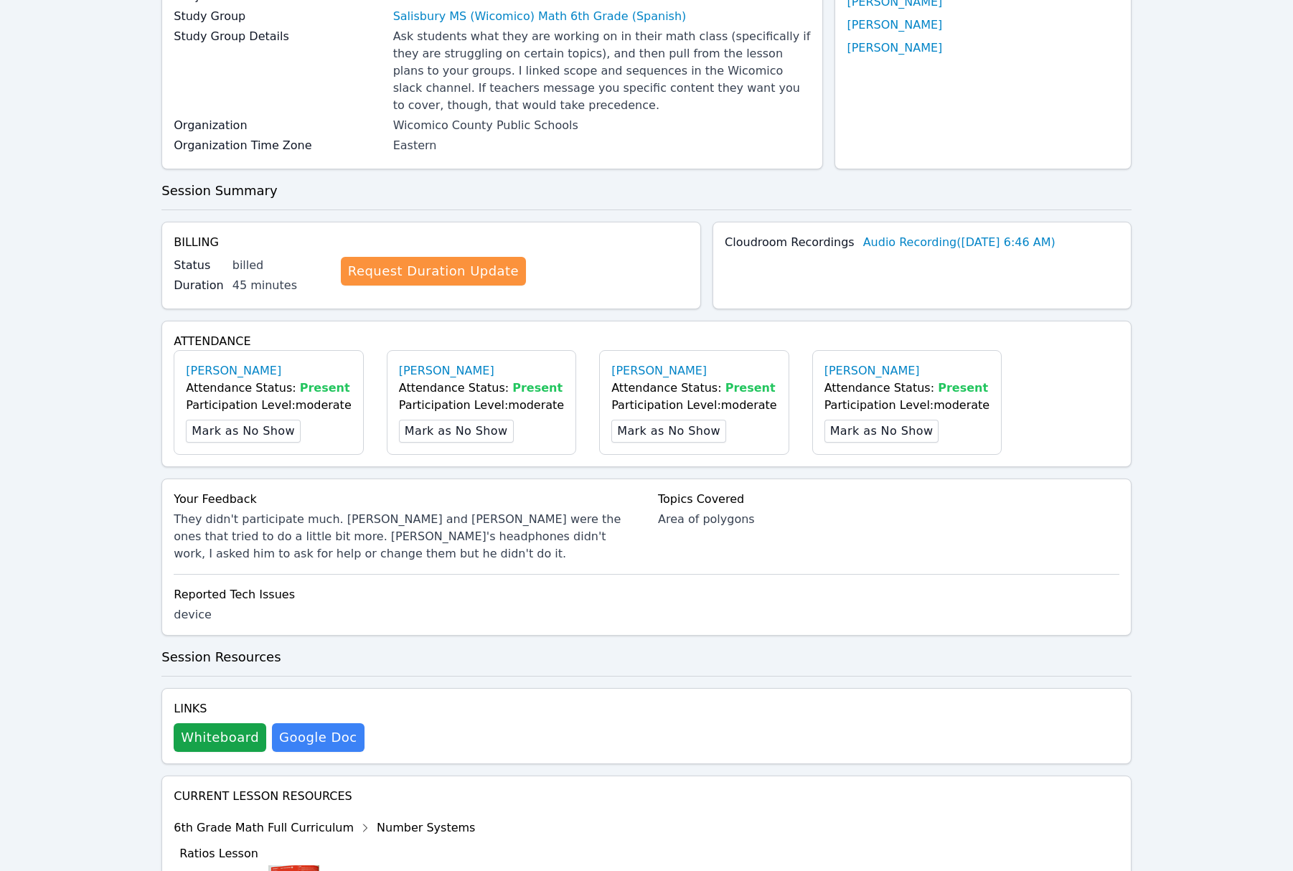
scroll to position [0, 0]
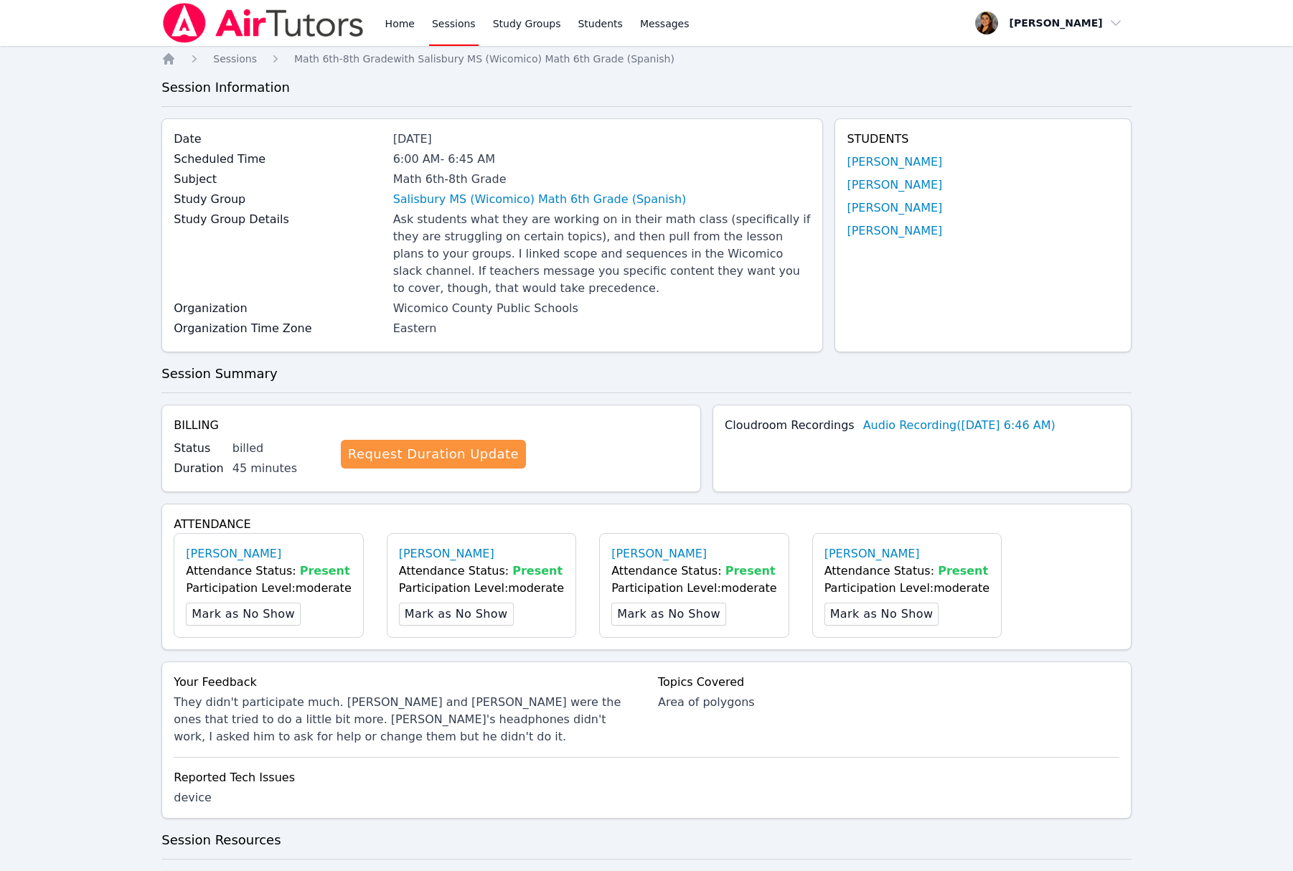
click at [455, 21] on link "Sessions" at bounding box center [453, 23] width 49 height 46
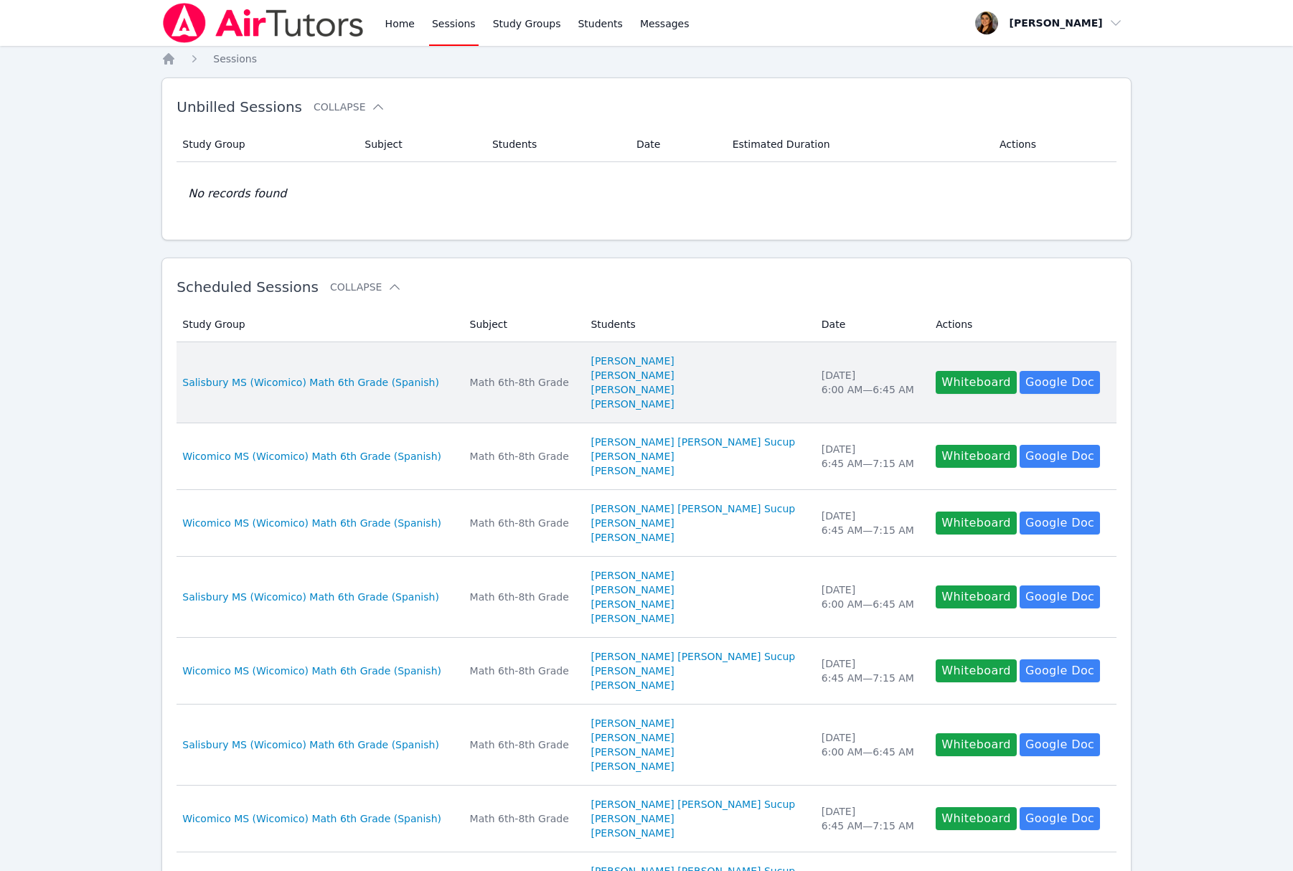
click at [569, 376] on div "Math 6th-8th Grade" at bounding box center [522, 382] width 104 height 14
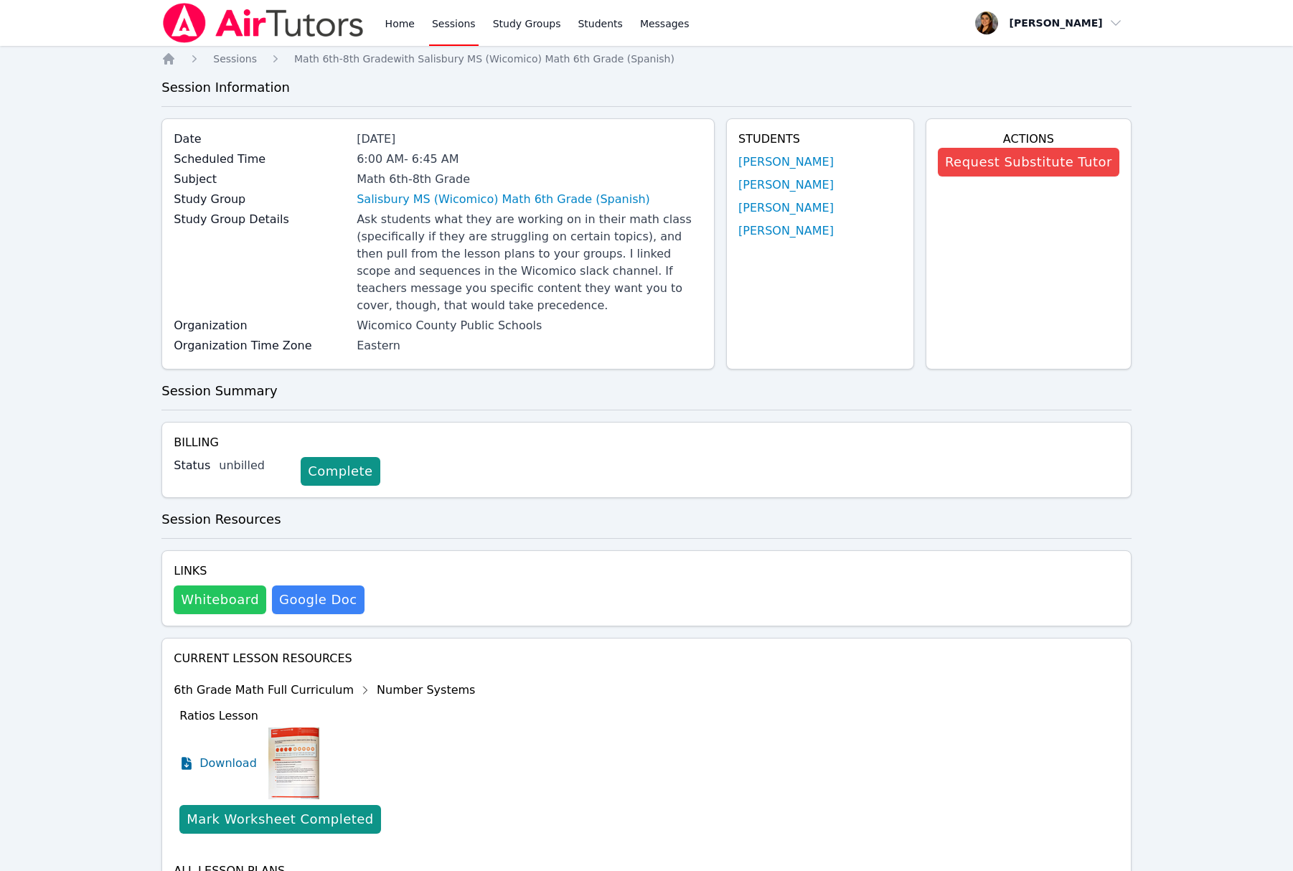
click at [207, 606] on button "Whiteboard" at bounding box center [220, 599] width 93 height 29
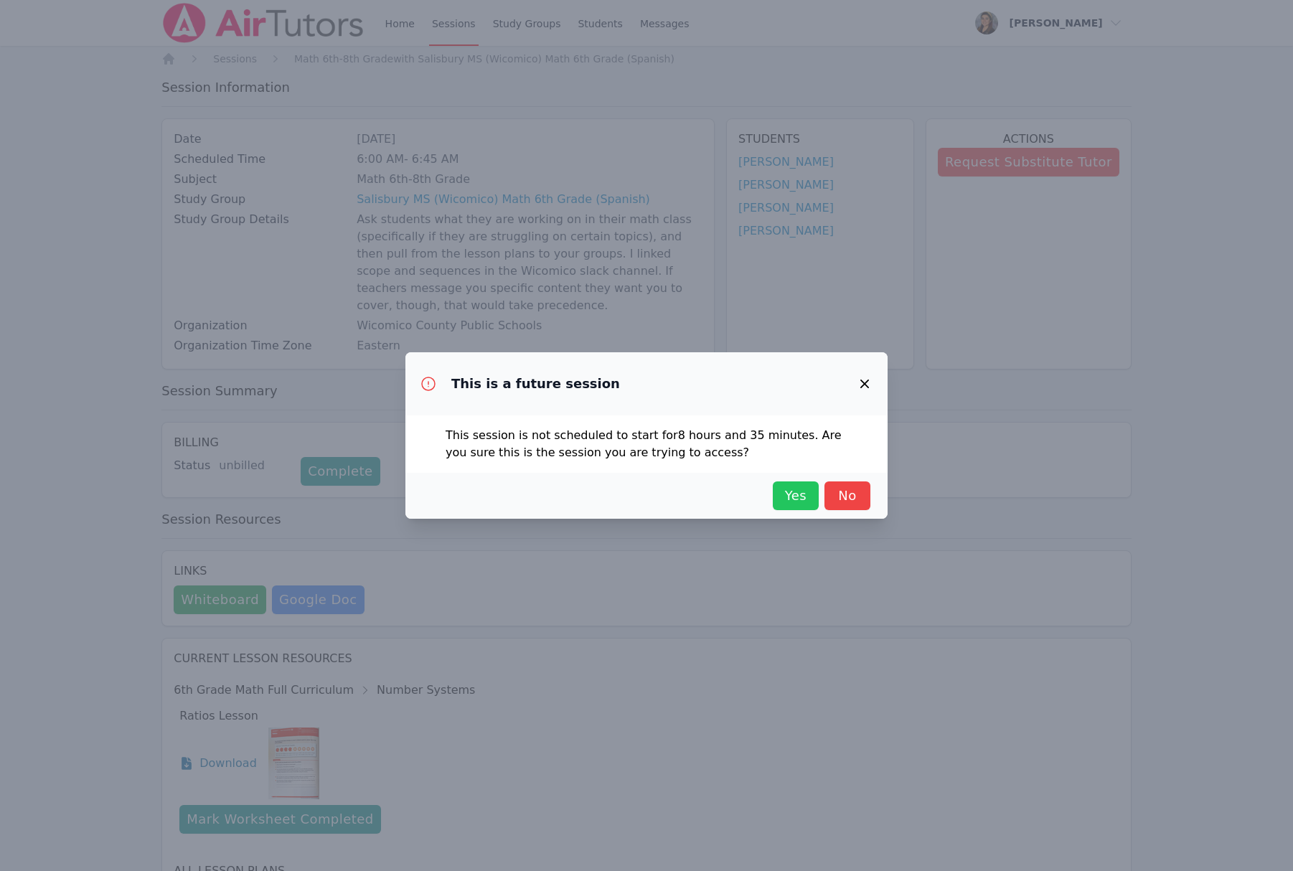
click at [791, 493] on span "Yes" at bounding box center [796, 496] width 32 height 20
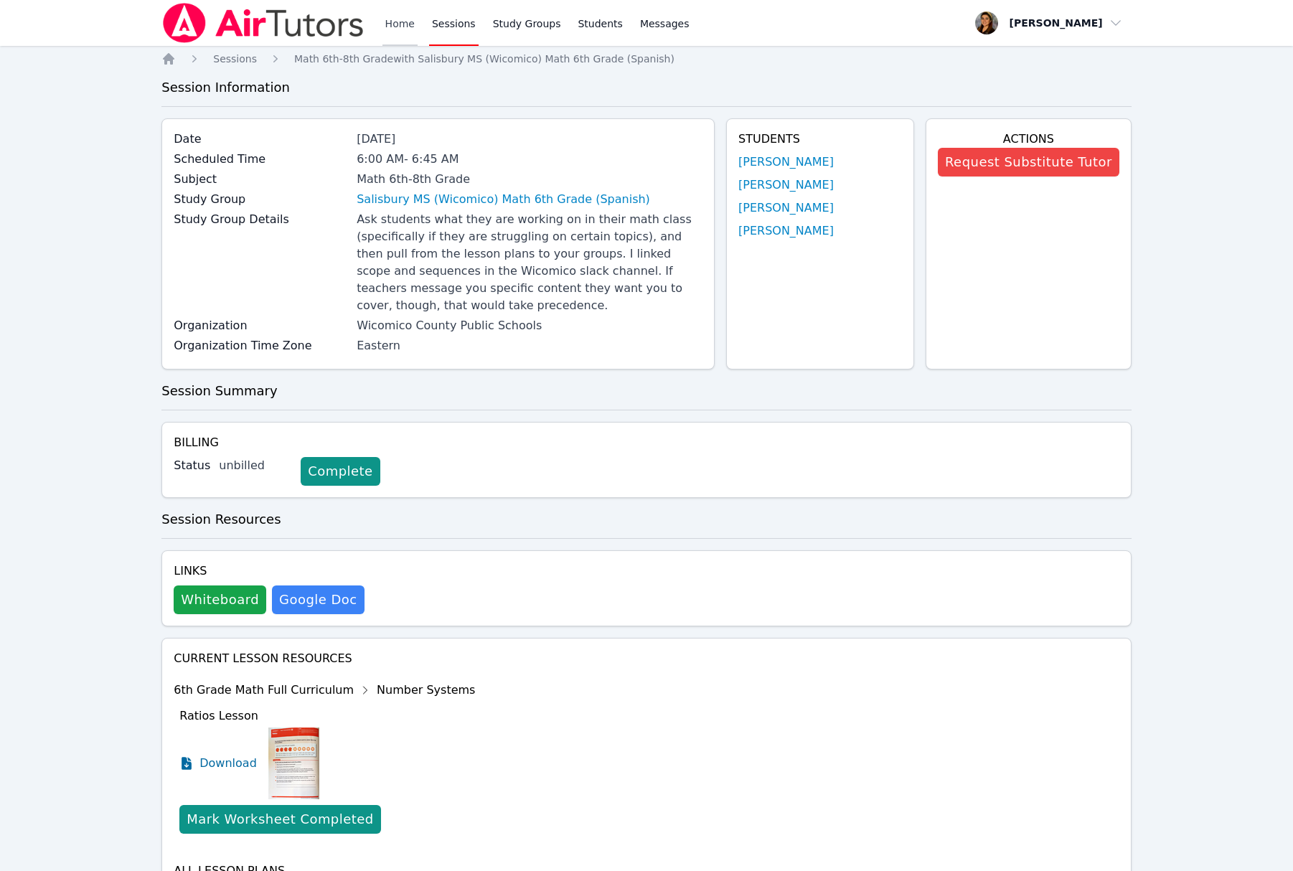
click at [405, 23] on link "Home" at bounding box center [399, 23] width 35 height 46
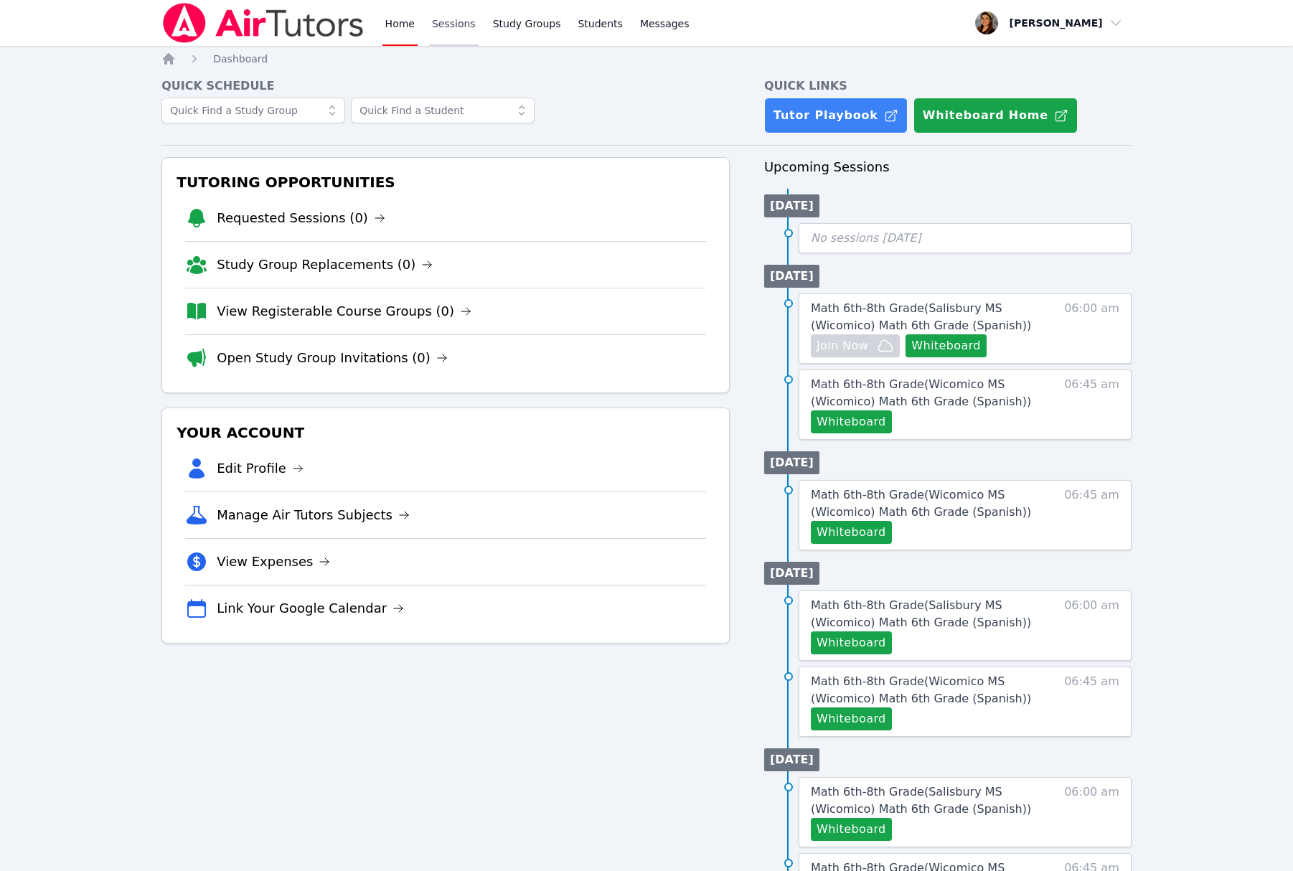
click at [453, 15] on link "Sessions" at bounding box center [453, 23] width 49 height 46
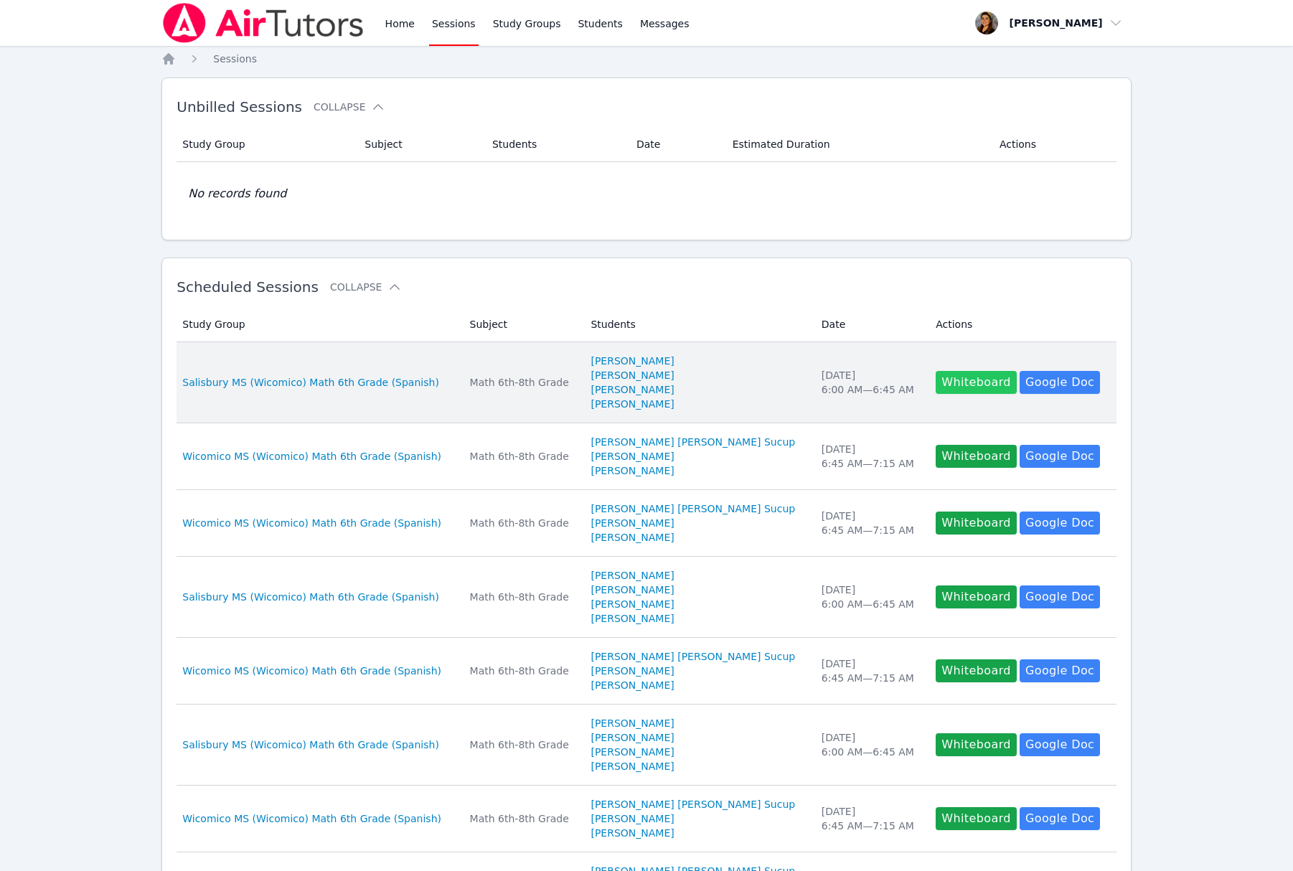
click at [970, 379] on button "Whiteboard" at bounding box center [975, 382] width 81 height 23
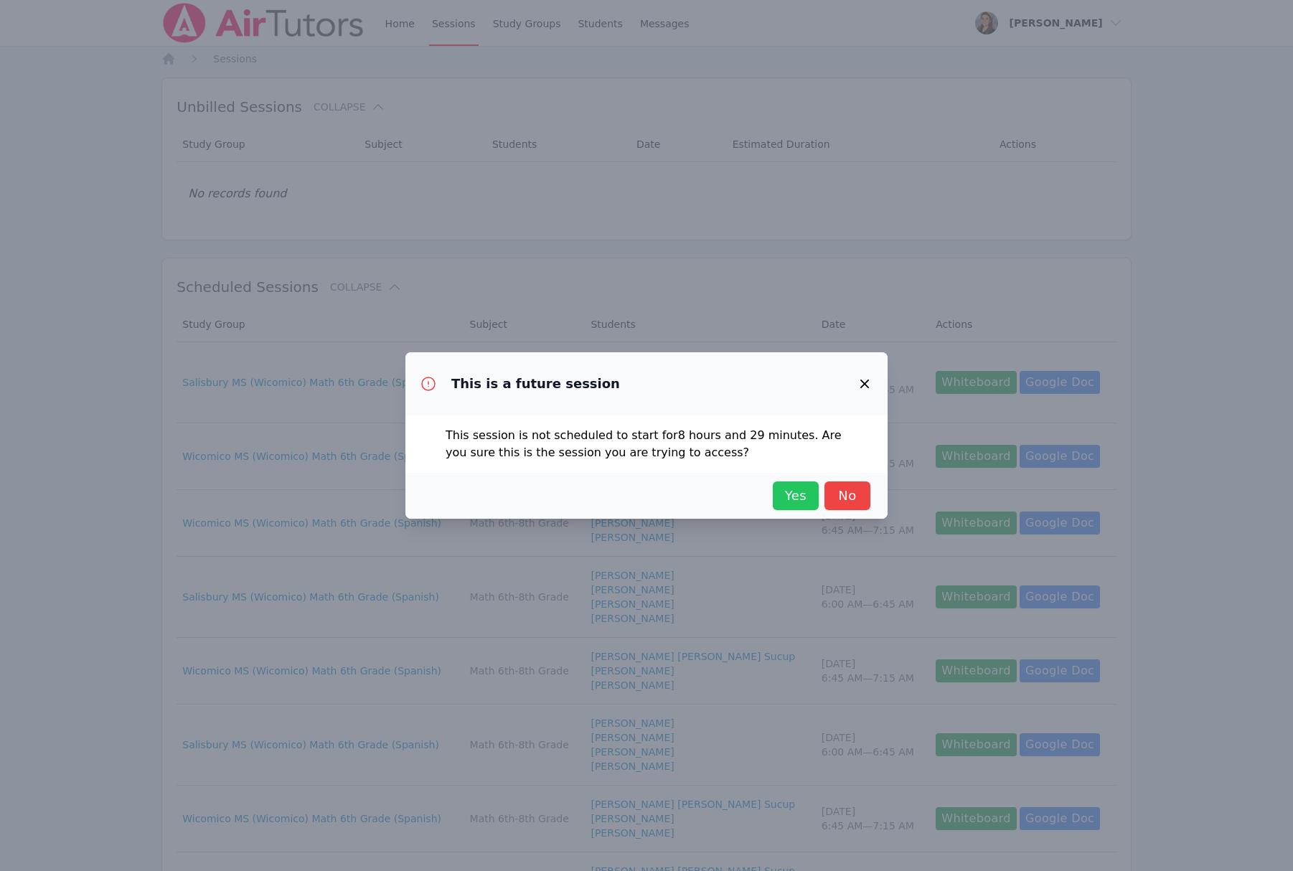
click at [783, 500] on span "Yes" at bounding box center [796, 496] width 32 height 20
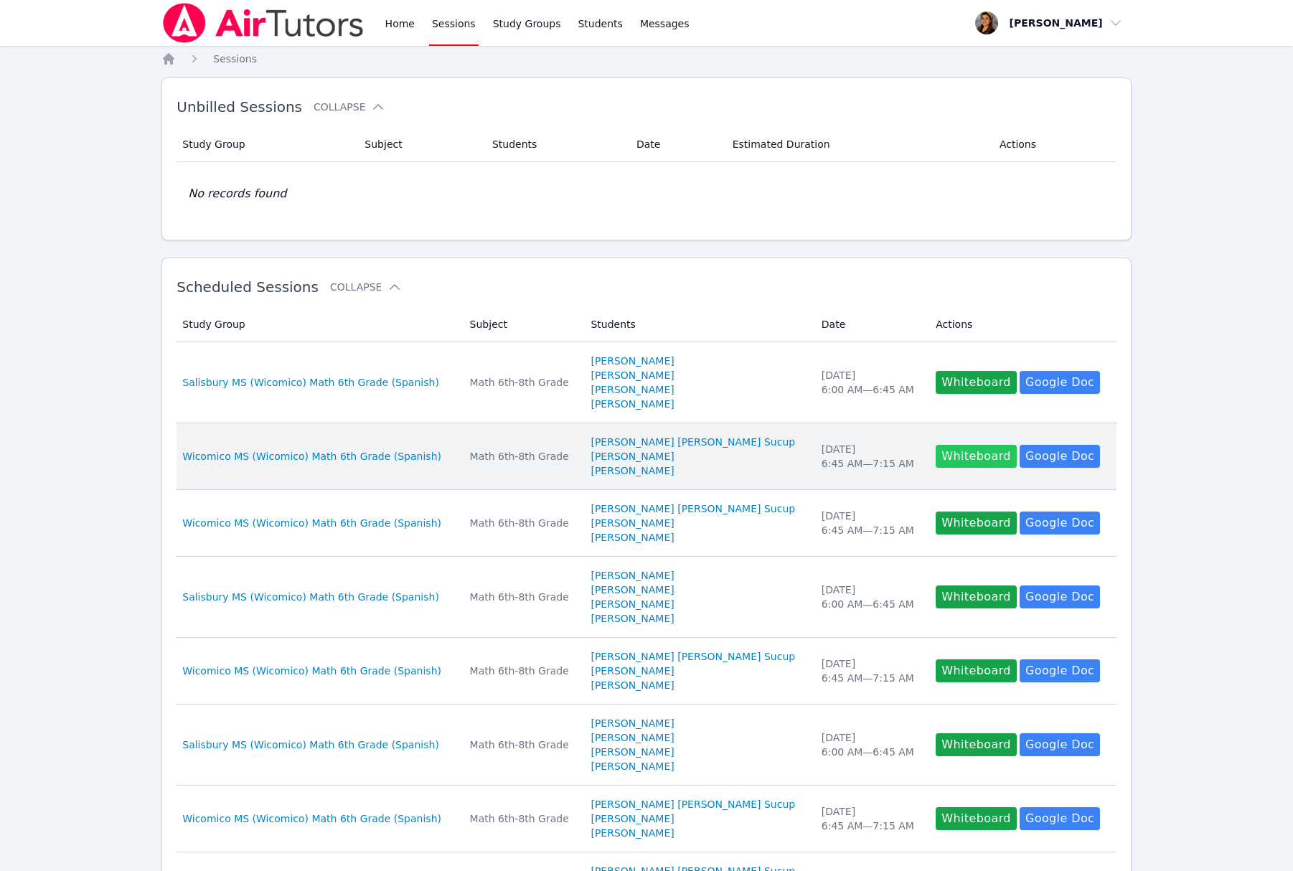
click at [968, 461] on button "Whiteboard" at bounding box center [975, 456] width 81 height 23
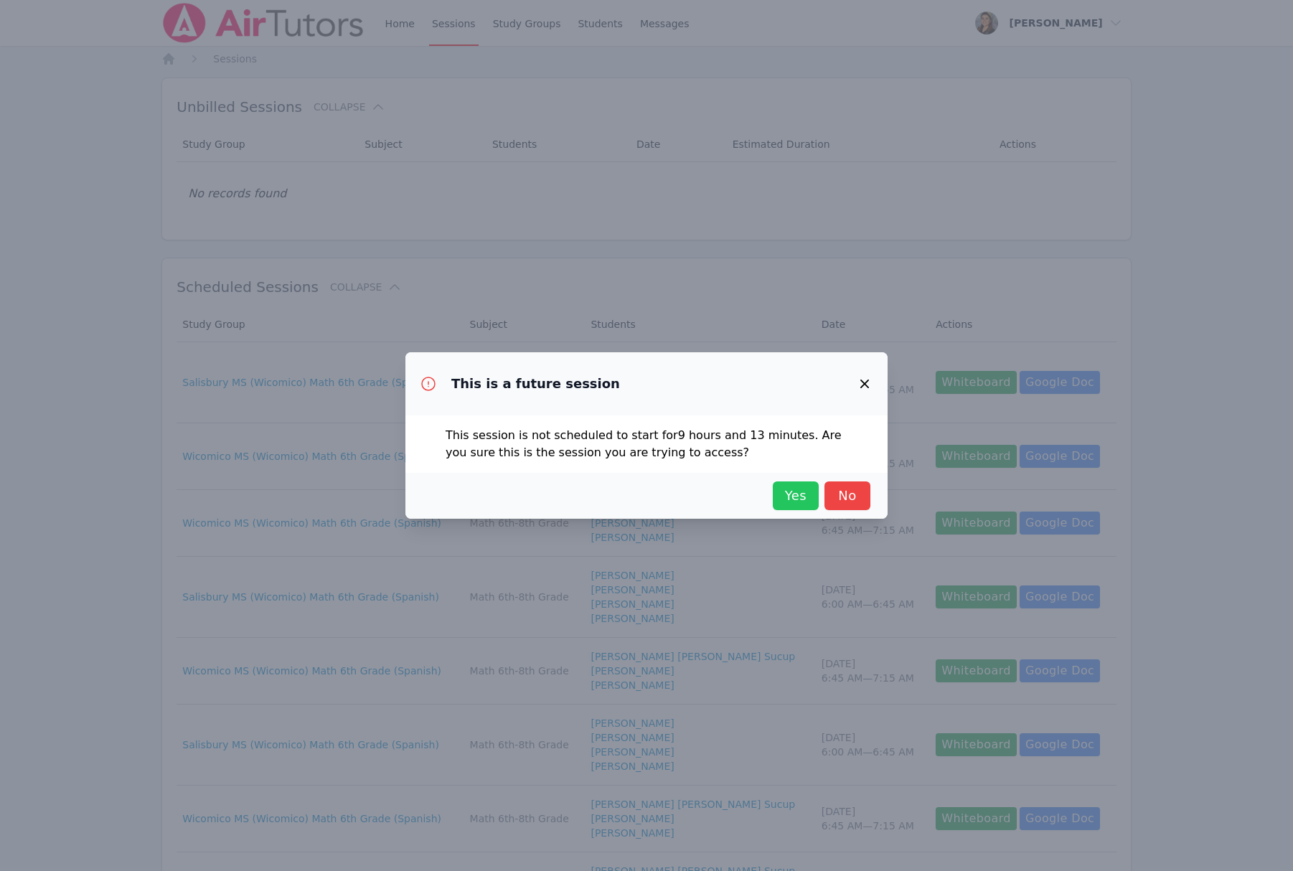
click at [784, 496] on span "Yes" at bounding box center [796, 496] width 32 height 20
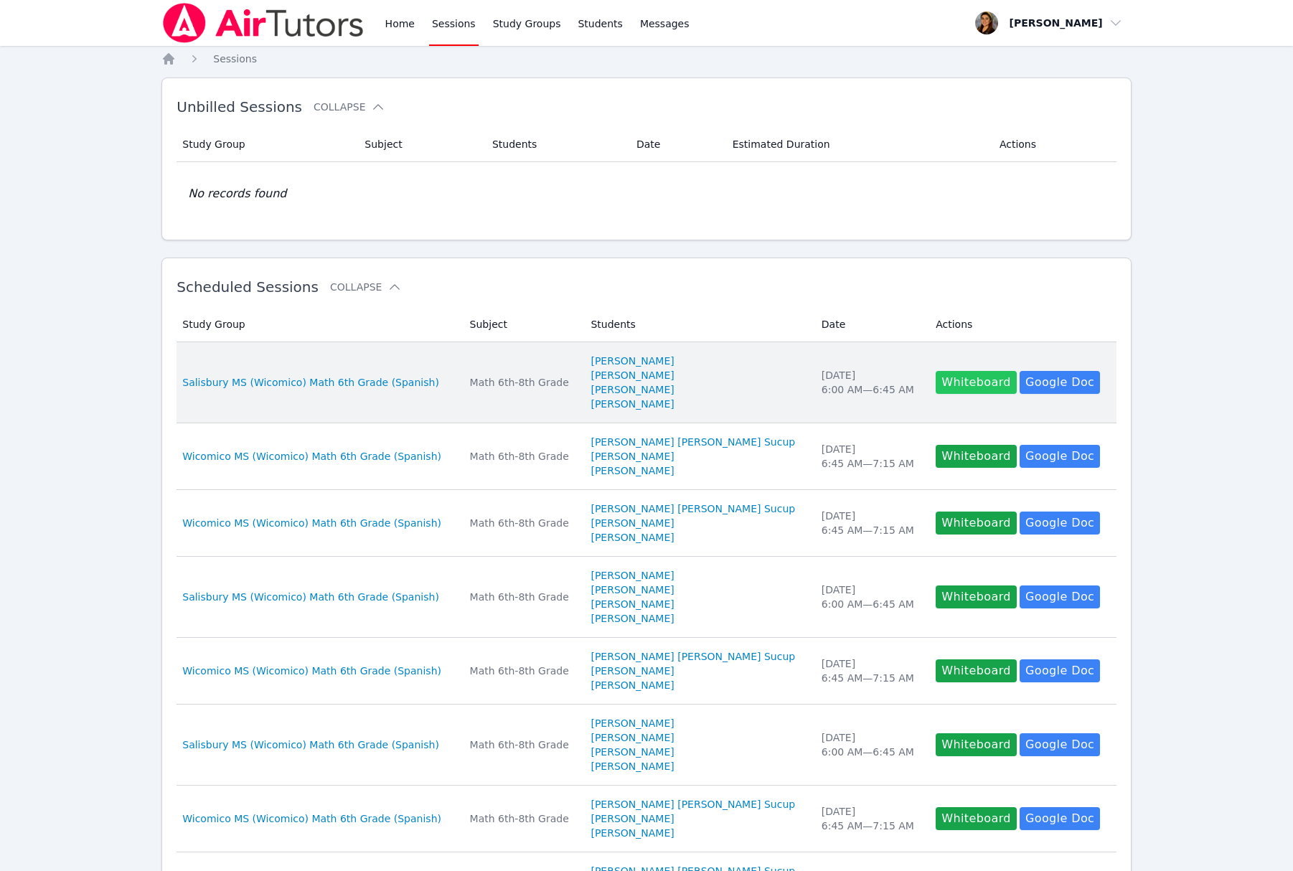
click at [955, 387] on button "Whiteboard" at bounding box center [975, 382] width 81 height 23
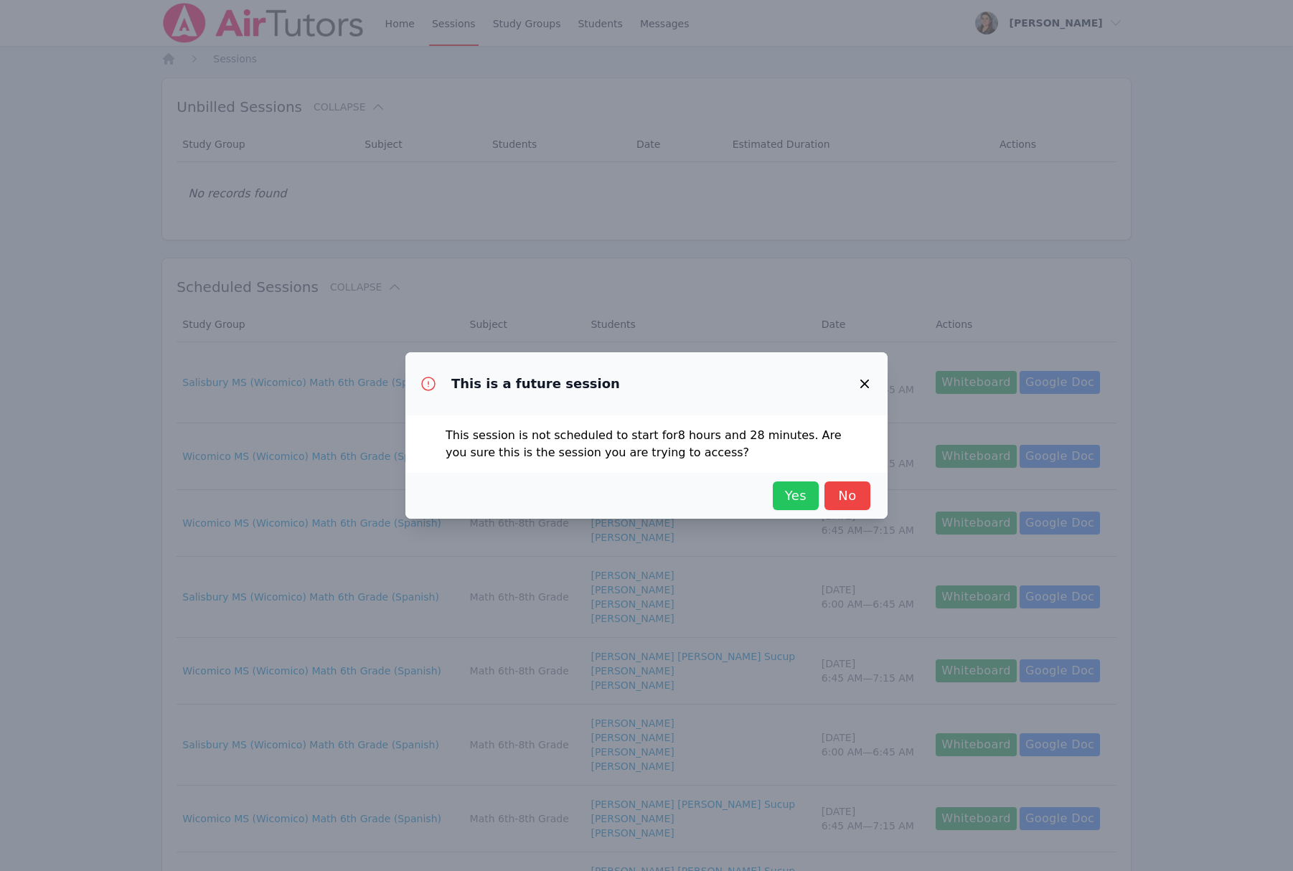
click at [780, 492] on span "Yes" at bounding box center [796, 496] width 32 height 20
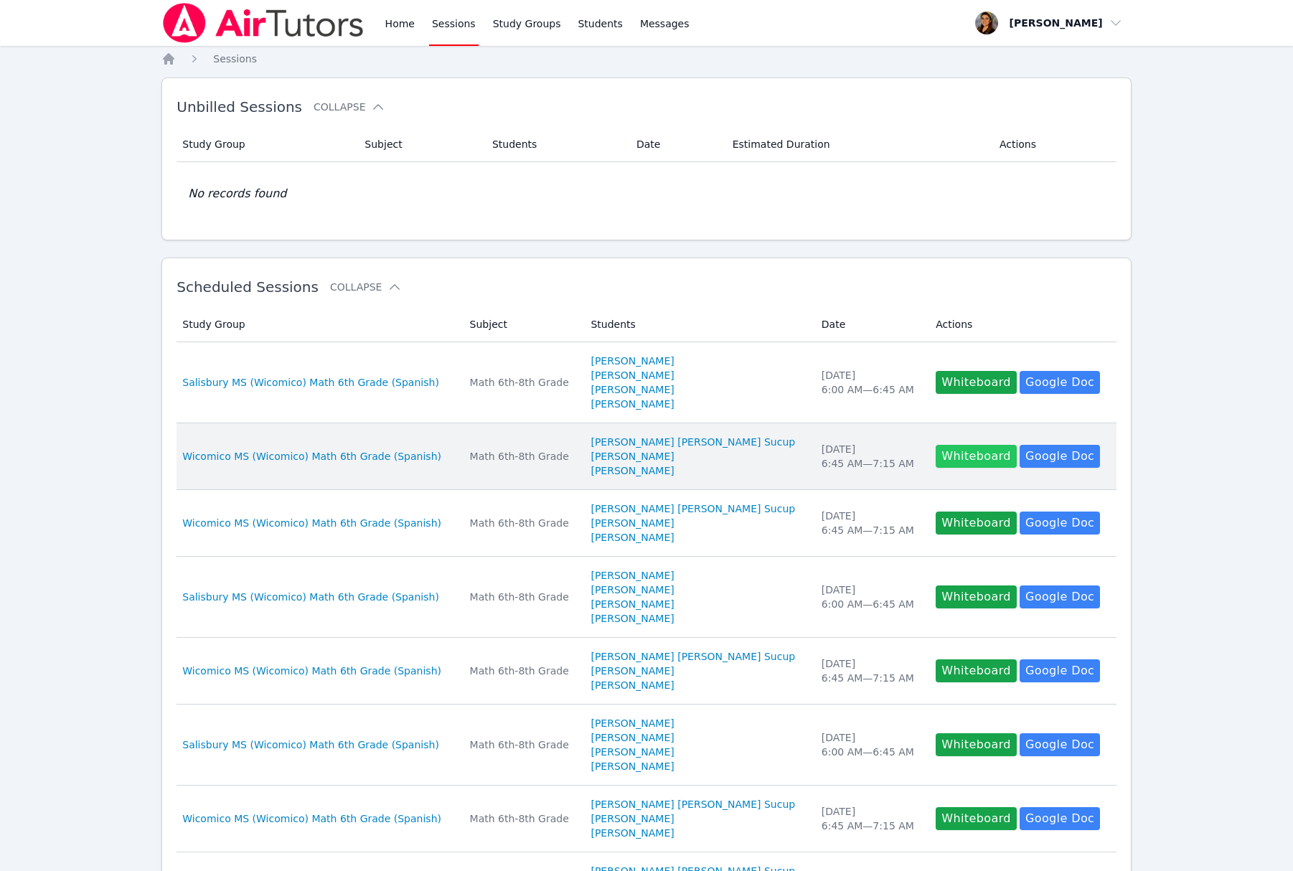
click at [975, 453] on button "Whiteboard" at bounding box center [975, 456] width 81 height 23
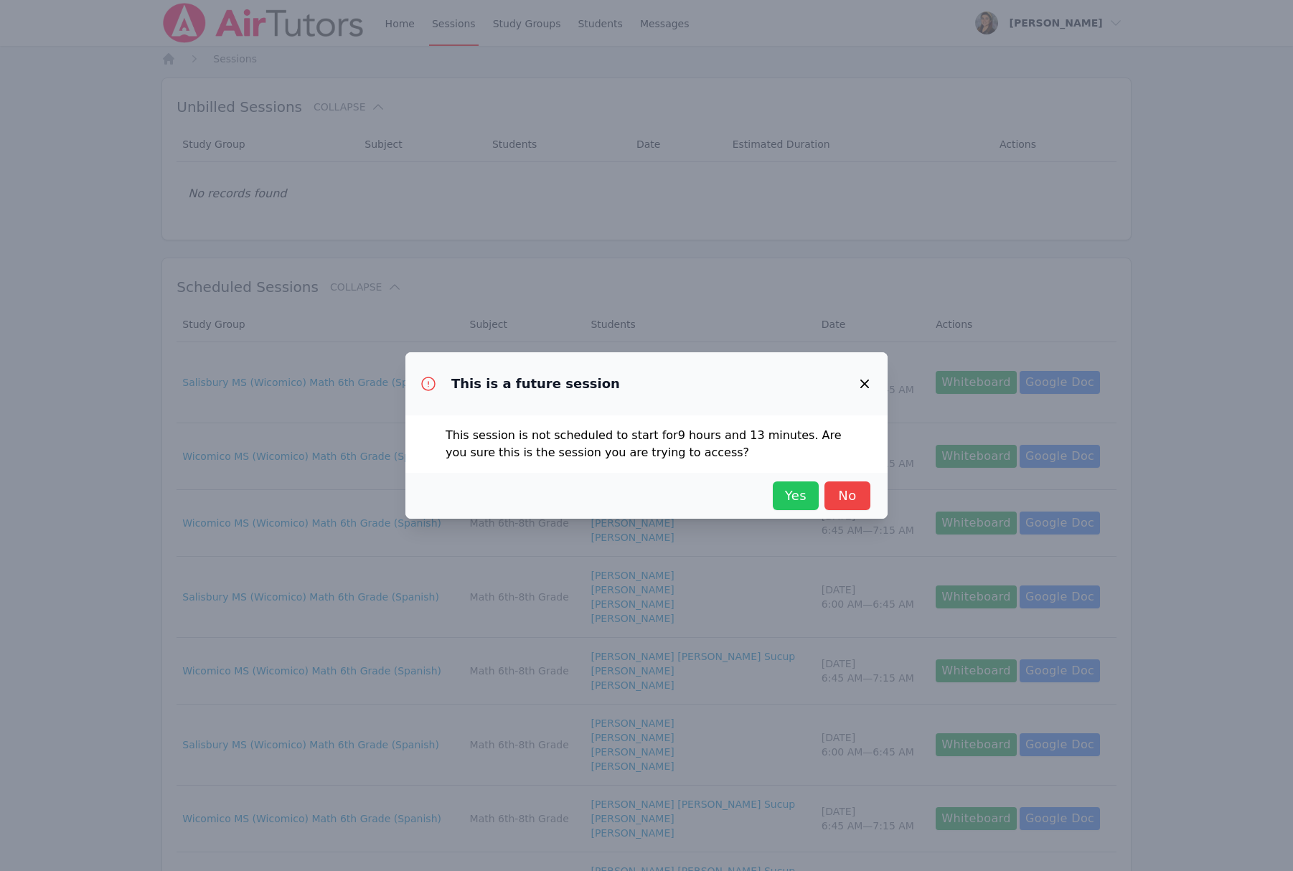
click at [788, 497] on span "Yes" at bounding box center [796, 496] width 32 height 20
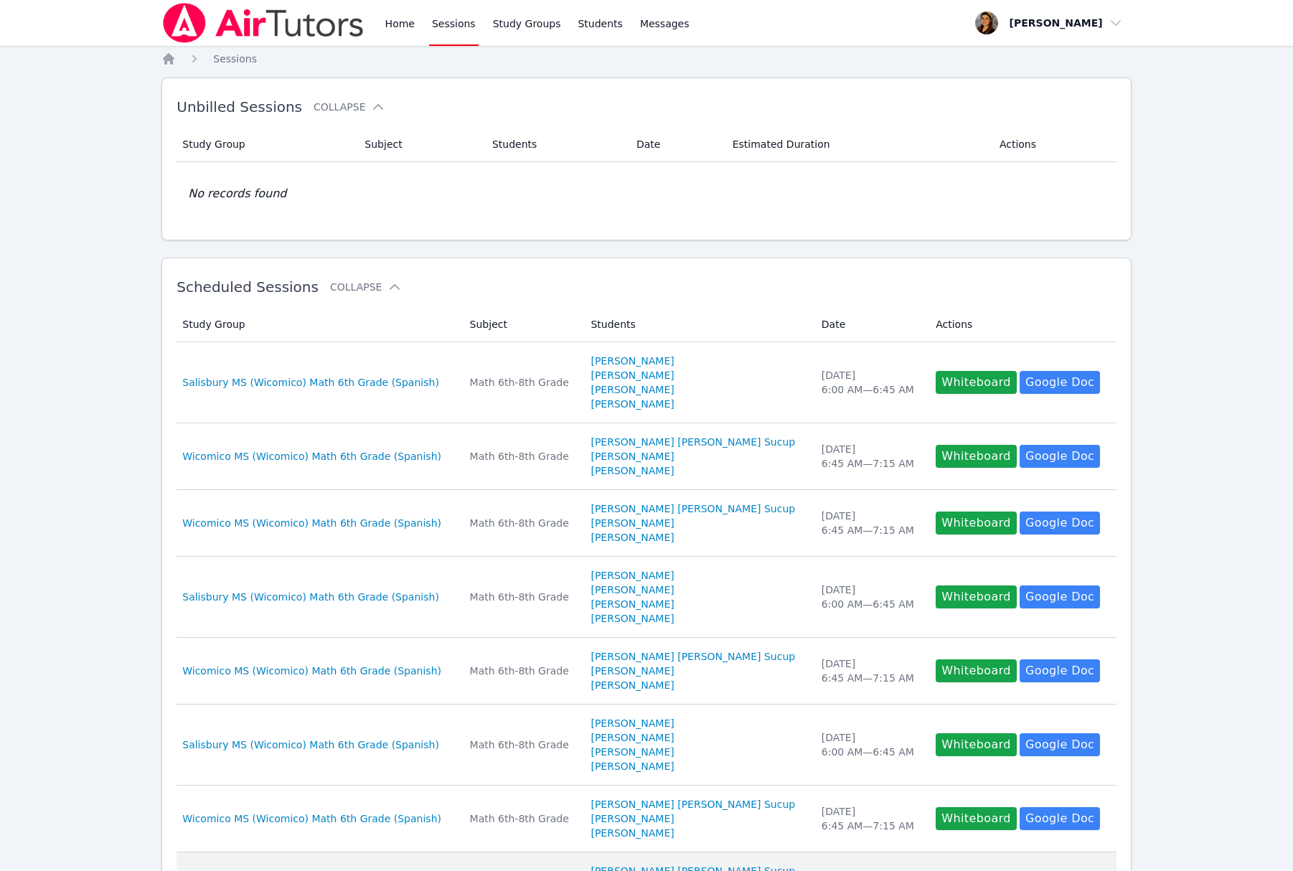
scroll to position [344, 0]
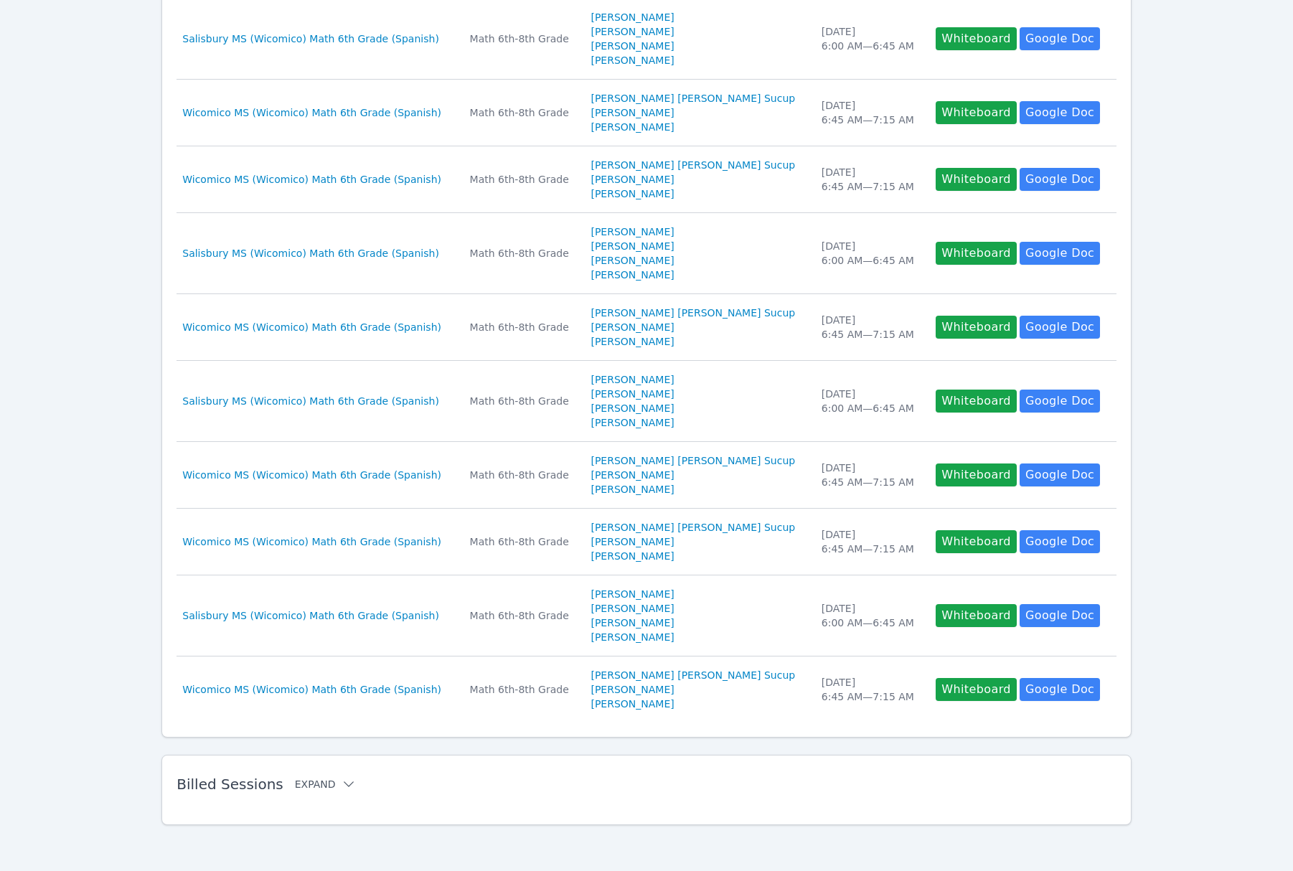
click at [309, 788] on button "Expand" at bounding box center [325, 784] width 61 height 14
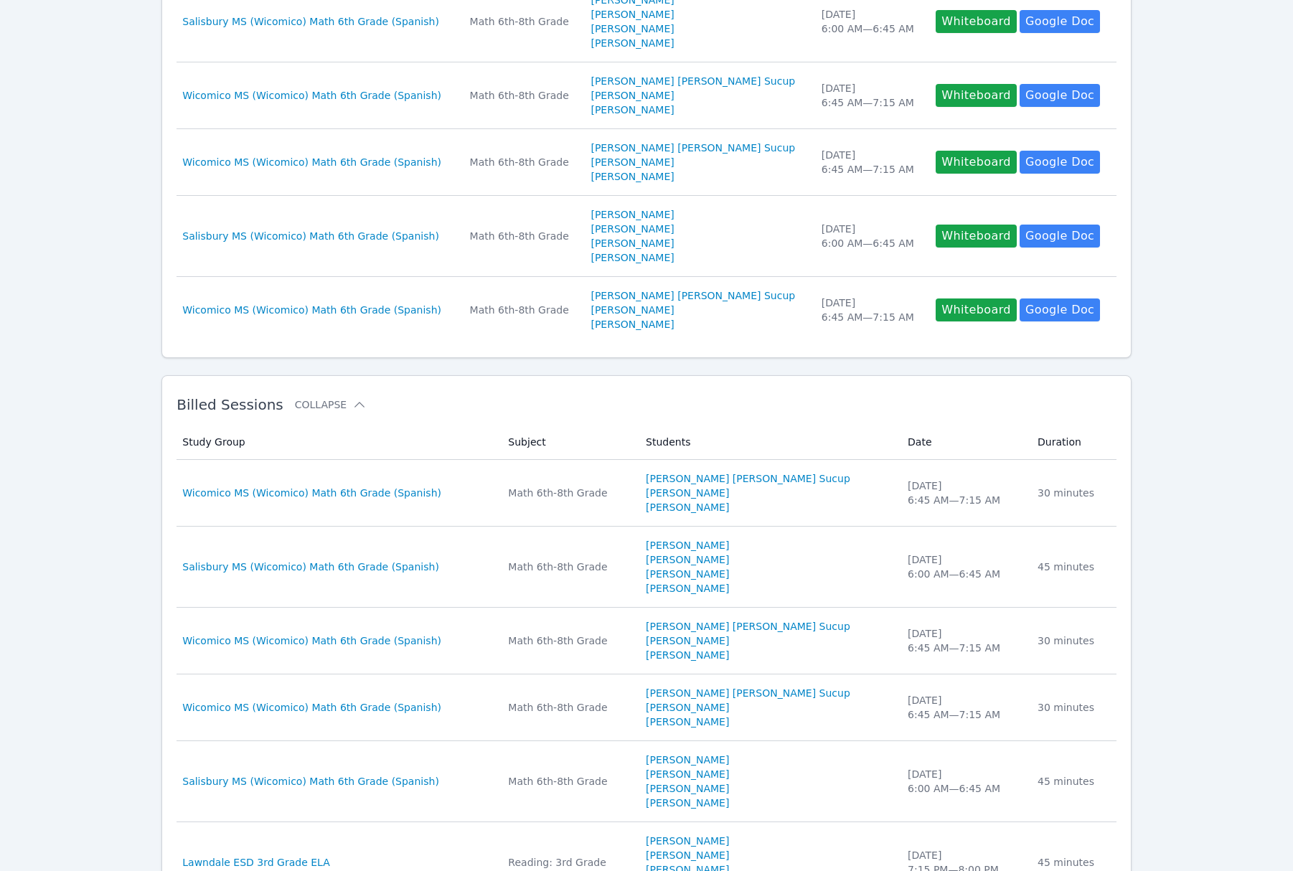
scroll to position [887, 0]
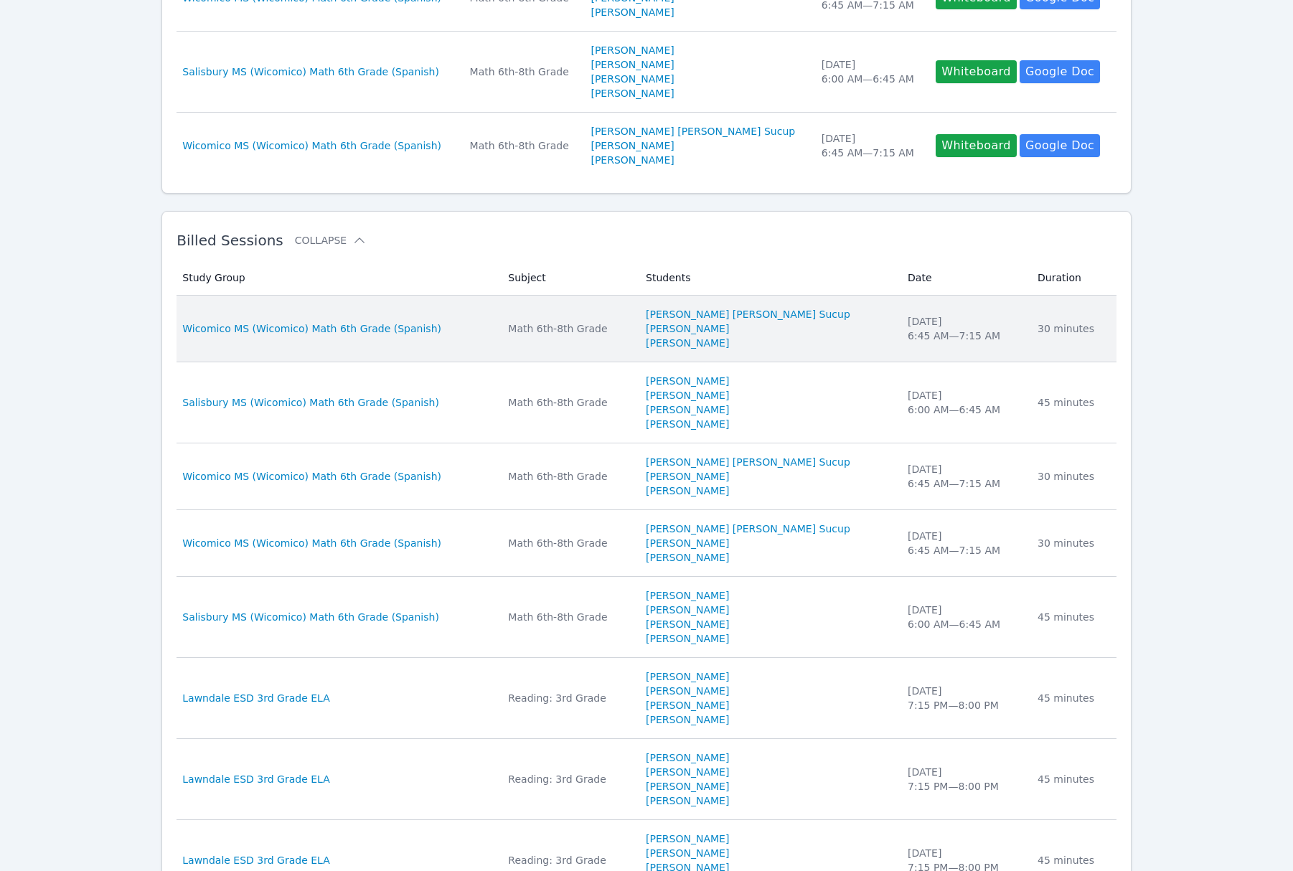
click at [613, 325] on div "Math 6th-8th Grade" at bounding box center [568, 328] width 121 height 14
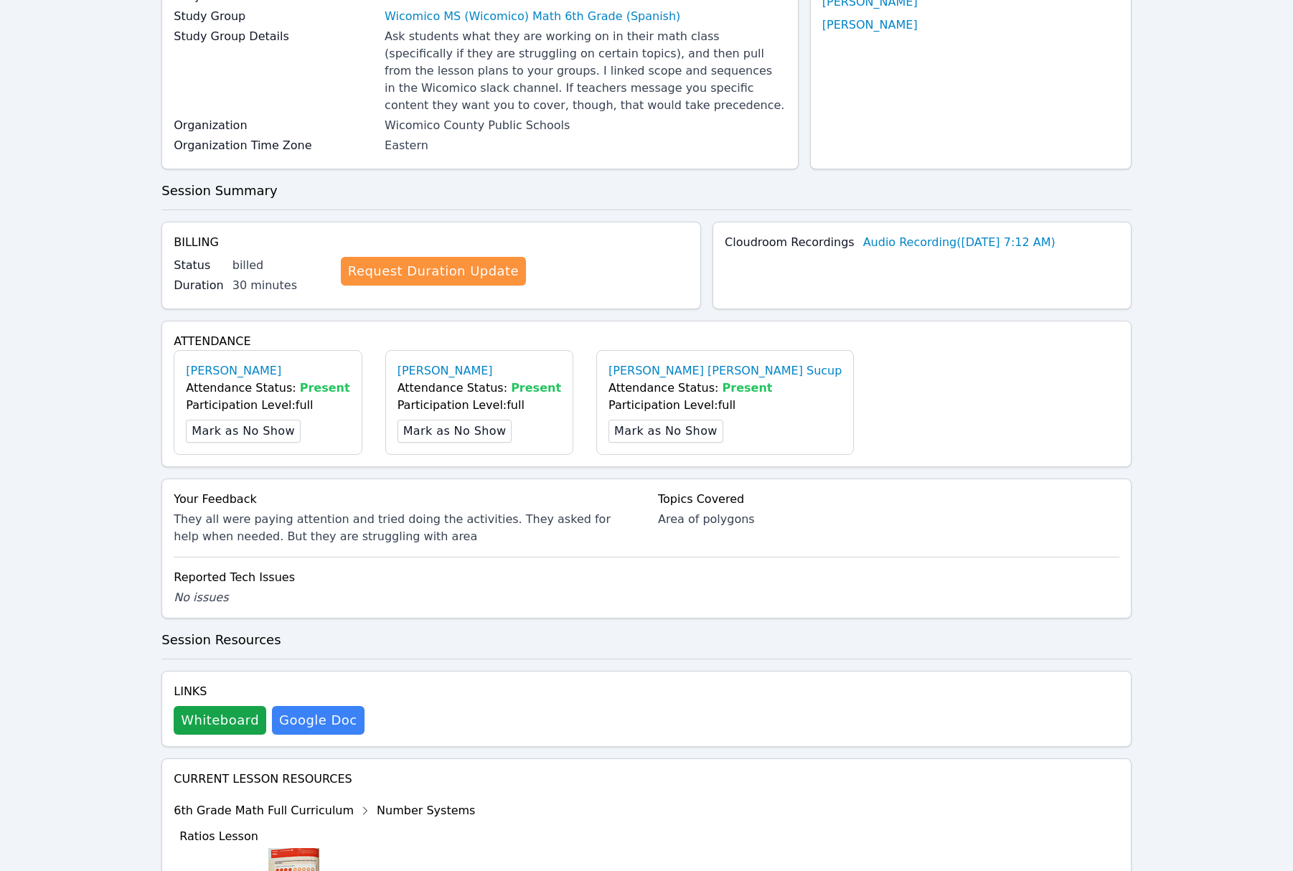
scroll to position [405, 0]
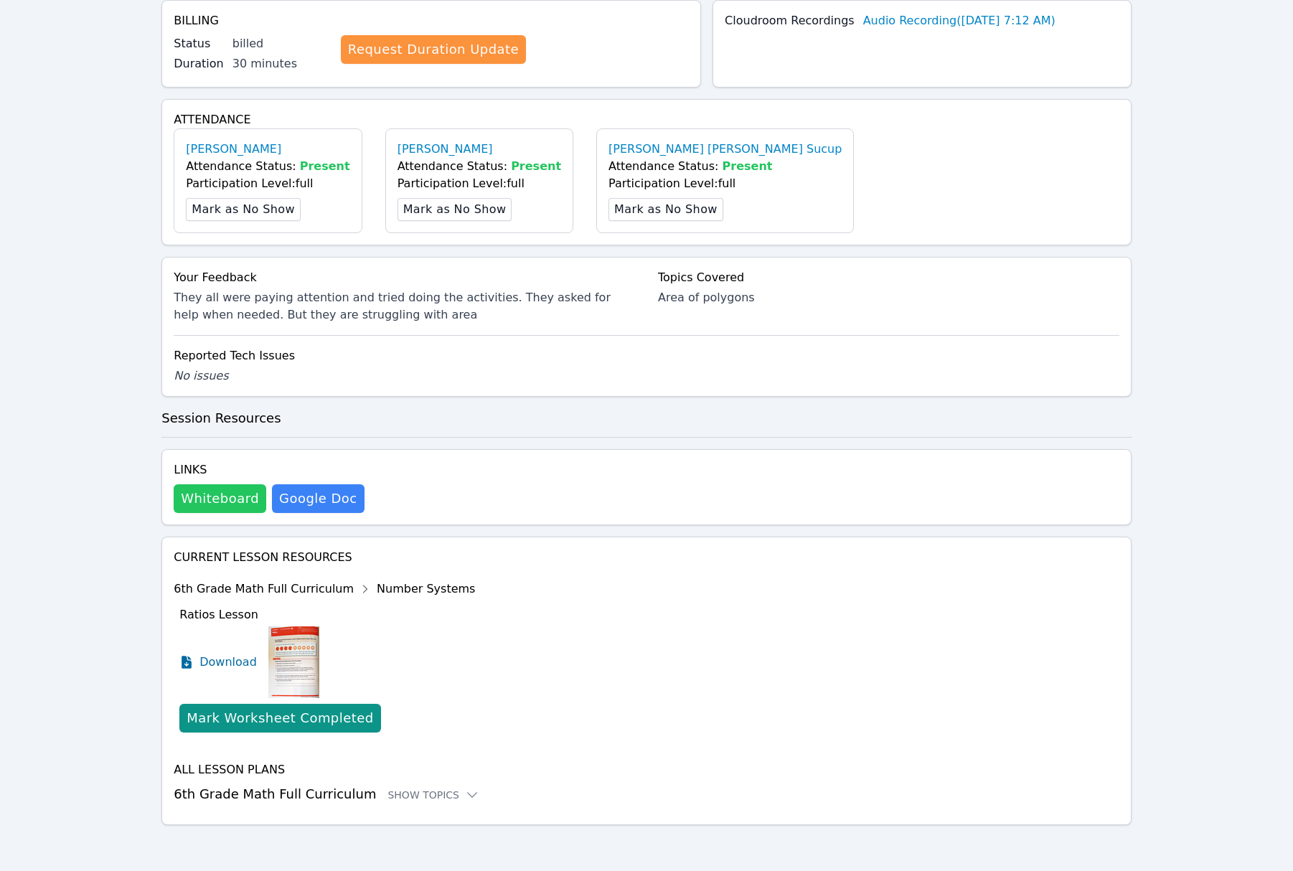
click at [200, 495] on button "Whiteboard" at bounding box center [220, 498] width 93 height 29
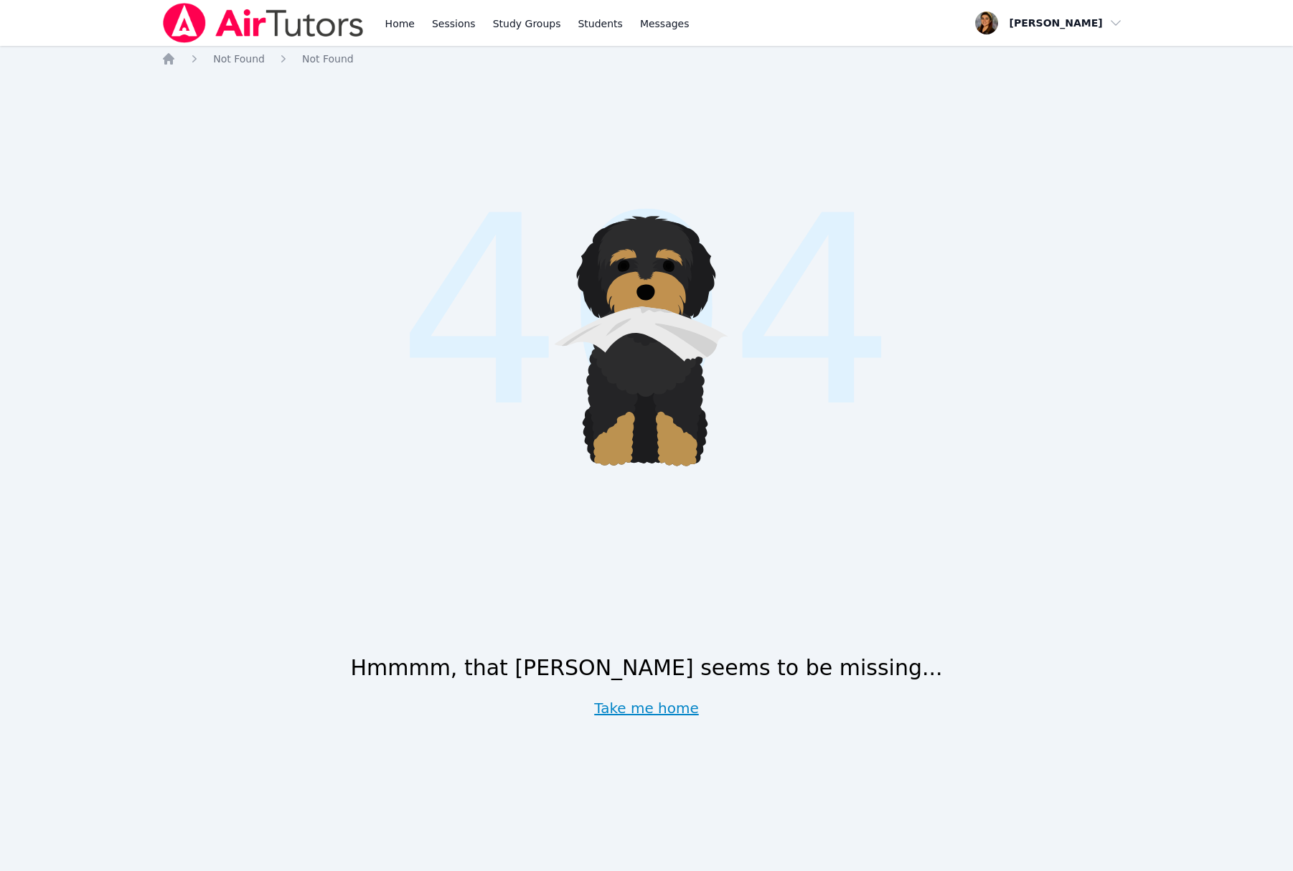
click at [651, 712] on link "Take me home" at bounding box center [646, 708] width 105 height 20
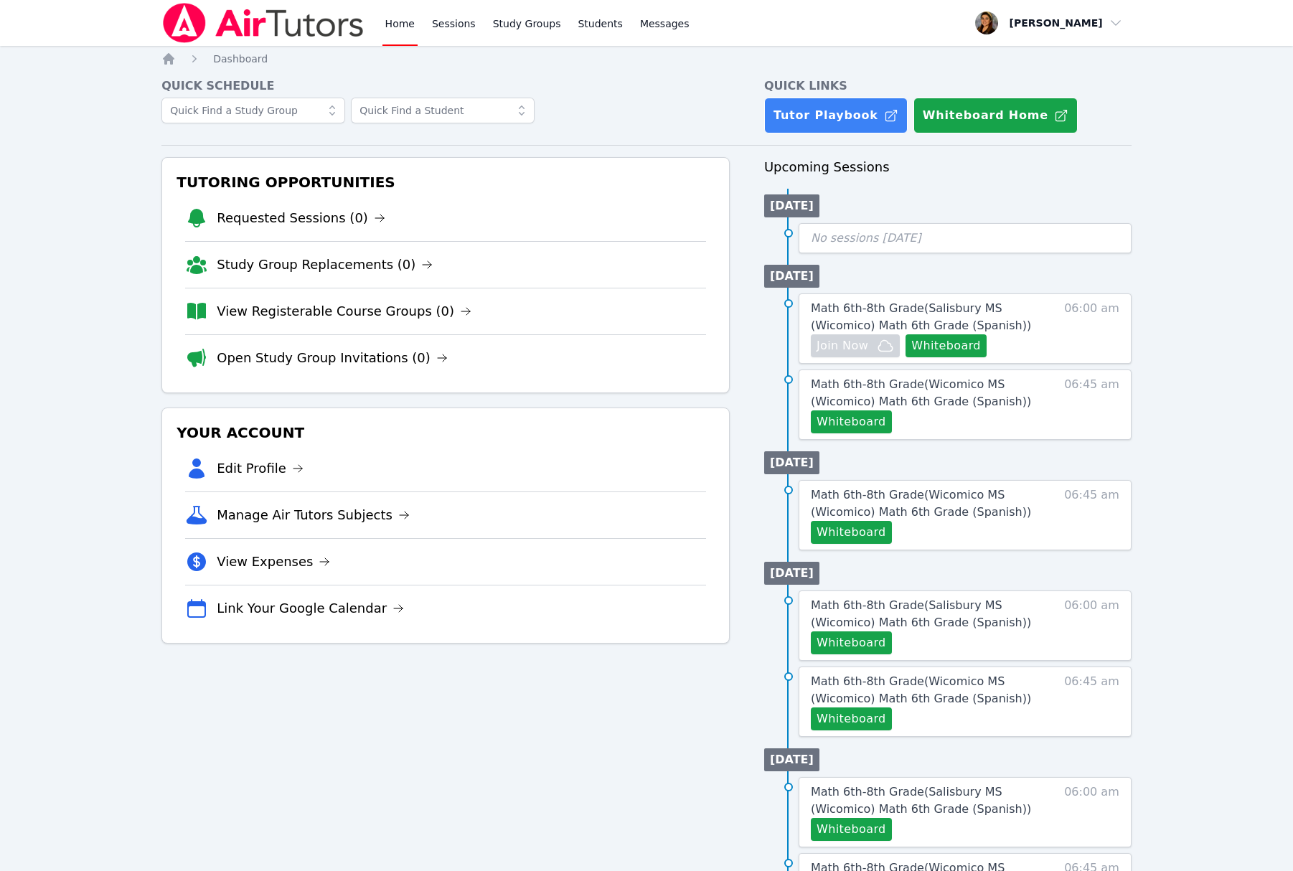
scroll to position [1, 0]
click at [167, 52] on icon "Breadcrumb" at bounding box center [168, 58] width 14 height 14
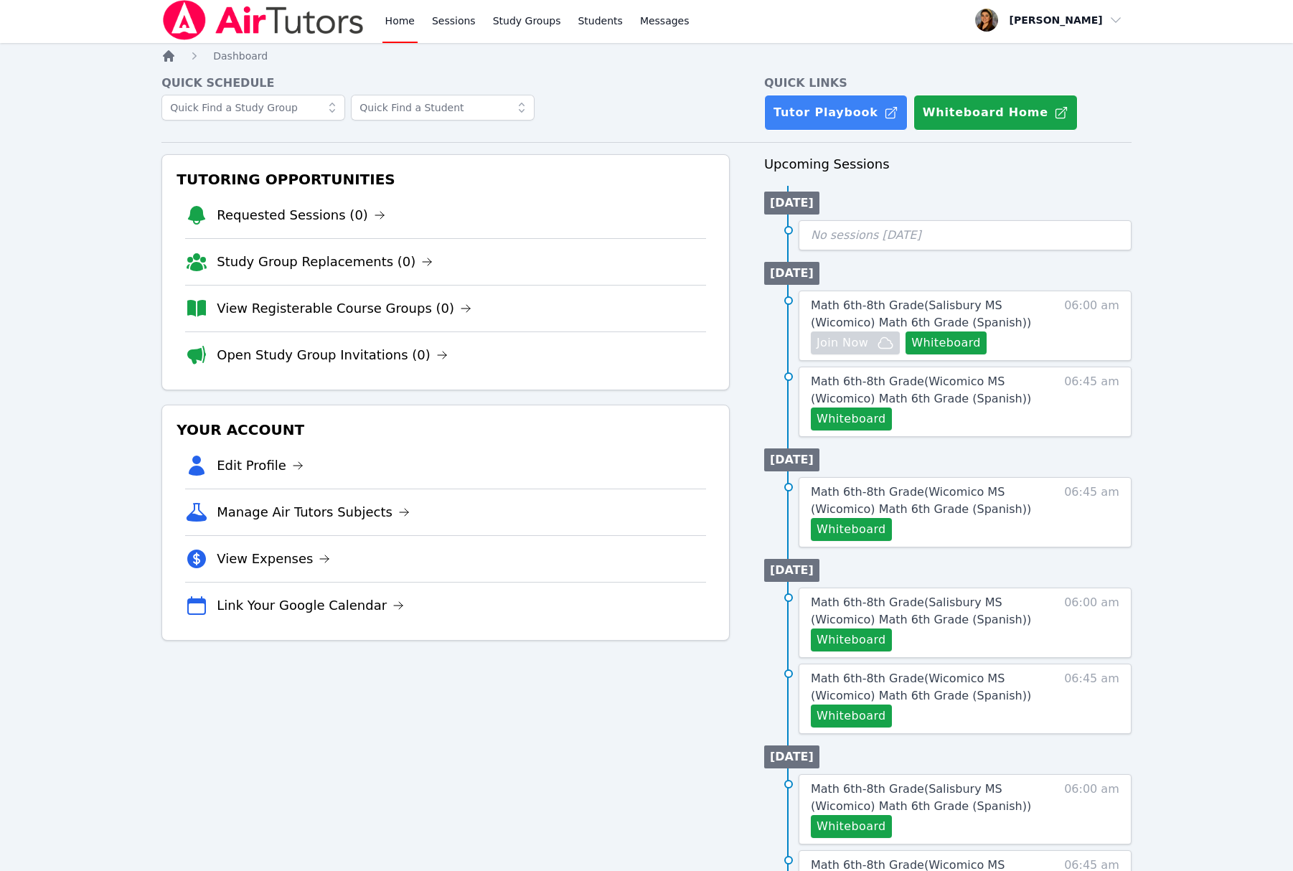
click at [170, 56] on icon "Breadcrumb" at bounding box center [168, 55] width 11 height 11
click at [869, 121] on link "Tutor Playbook" at bounding box center [835, 113] width 143 height 36
